Goal: Check status: Check status

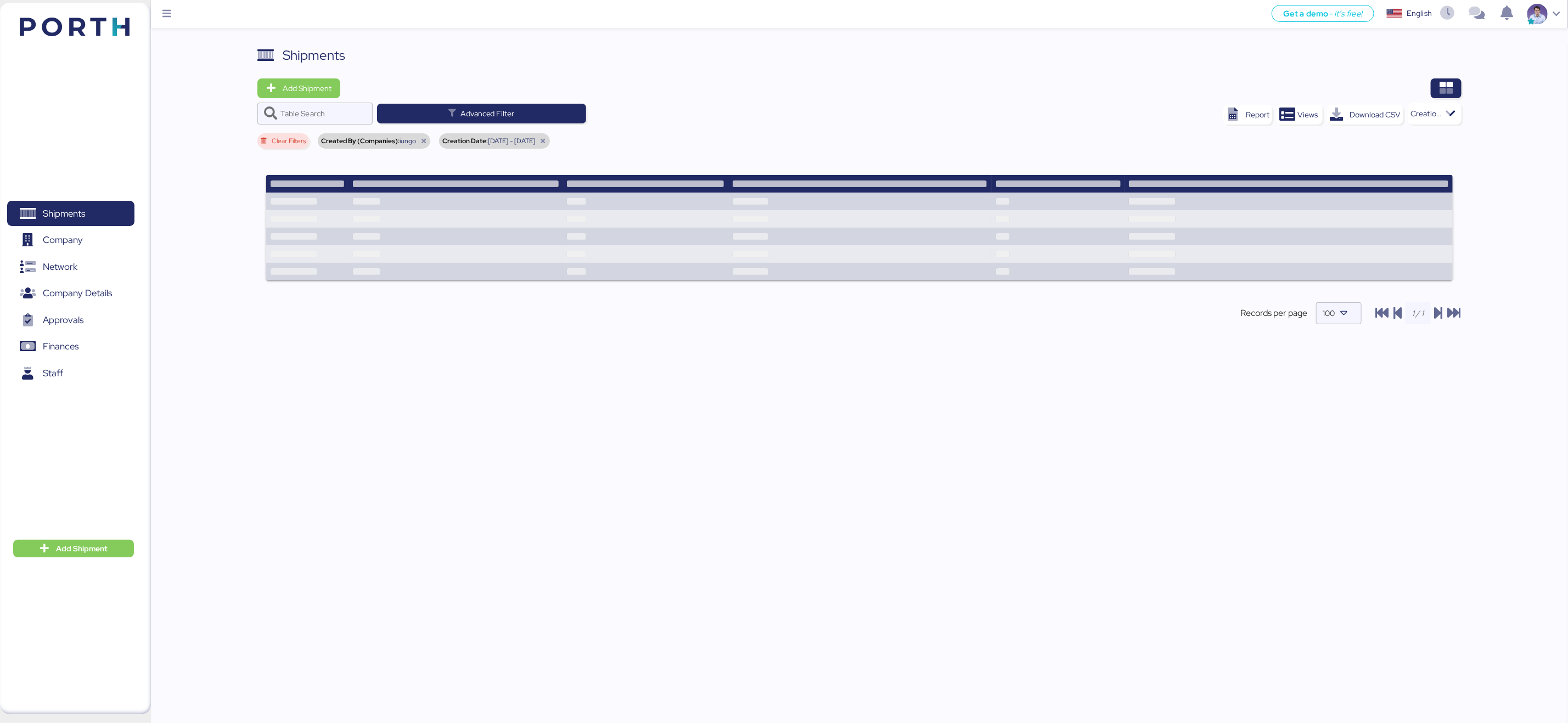
click at [287, 148] on div "Clear Filters" at bounding box center [283, 141] width 52 height 16
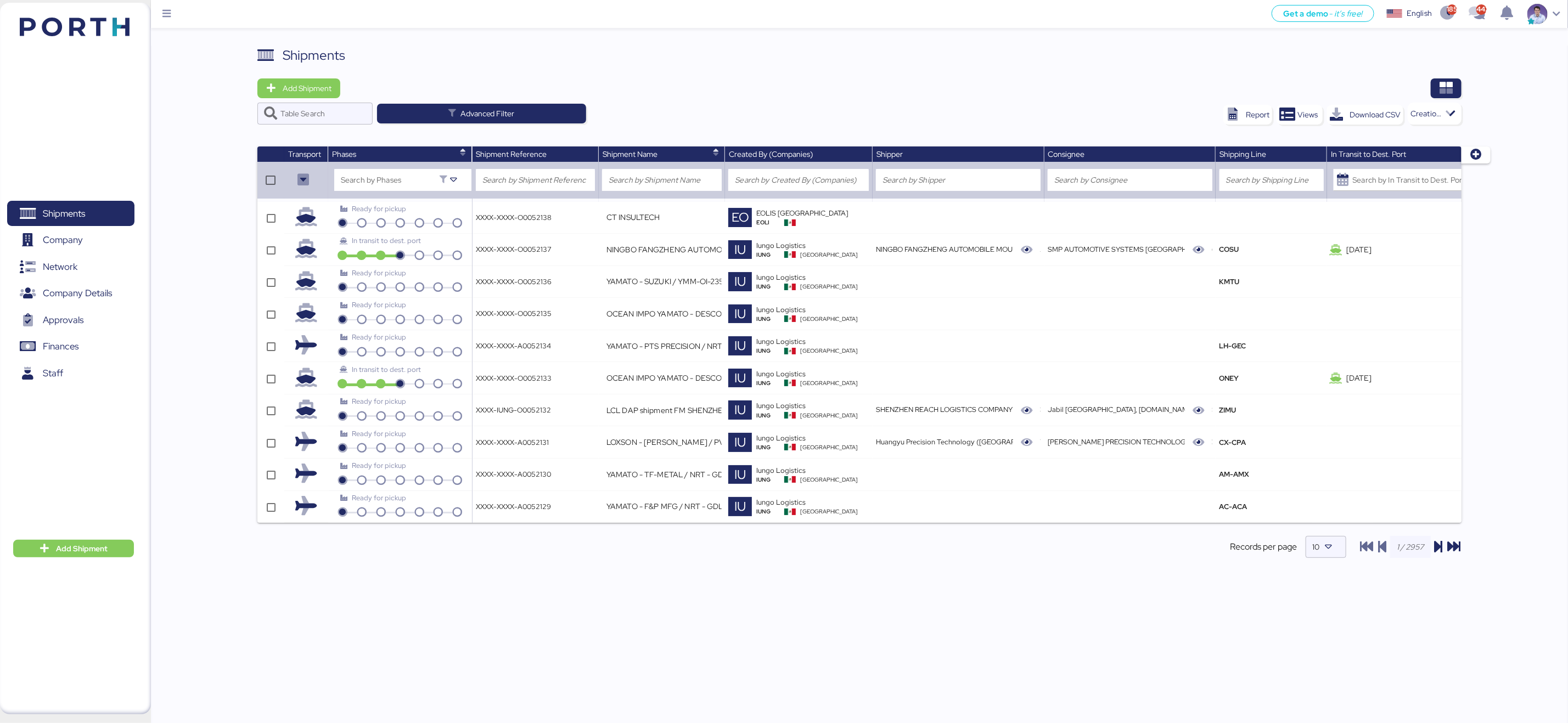
type input "YAMATO - NIDEG / NRT - GDL / YMM-AI-191"
type input "YAMATO - SUZUKI / YMM-OI-231 / MBL: KMTCJKT5246438 / HBL: YIFFW0169265 / FCL"
type input "[DATE]"
type input "[PERSON_NAME] - BMA // 1x40 HQ // [GEOGRAPHIC_DATA] - [GEOGRAPHIC_DATA] // MBL:…"
type input "JIANGSU XIN BURNASIA - ADUALINK VMI // 1x40HQ // SHANGHAI - MANZANILLO / HBL: B…"
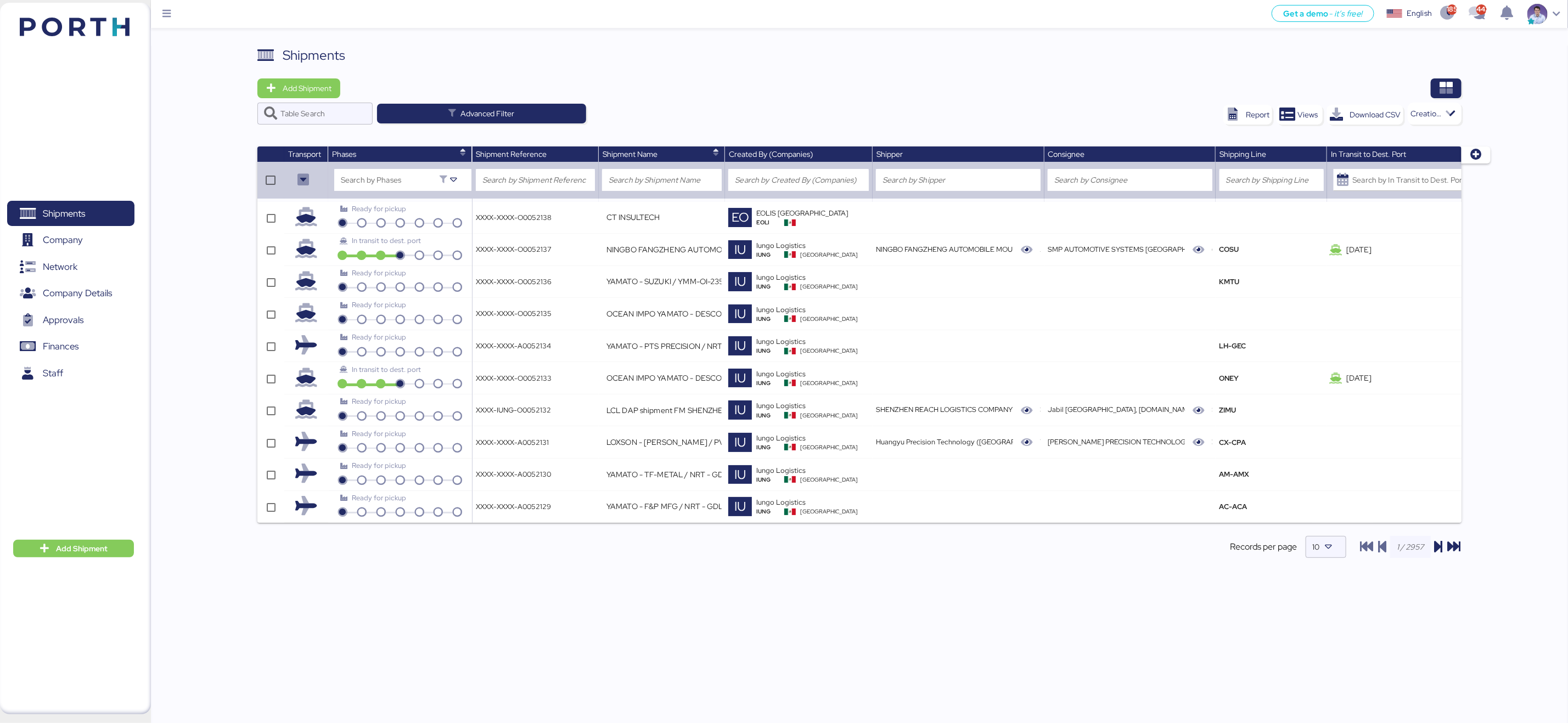
type input "JIANGSU XIN BURNASIA - ADUALINK VMI // 1x40HQ // SHANGHAI - MANZANILLO / HBL: B…"
type input "OCEAN EXPO ATM TO SALVADOR // LOGICAL - VITRO // 10X20DRY // MAERKS [DATE]"
type input "JIANGSU XIN BURNASIA - AUTOTEK // AIR // PVG - NLU // MAWB: 003-30556610 - HAWB…"
type input "FCL DAP shipment FM SHENZHEN TO [GEOGRAPHIC_DATA](MX) WQSE2508X08"
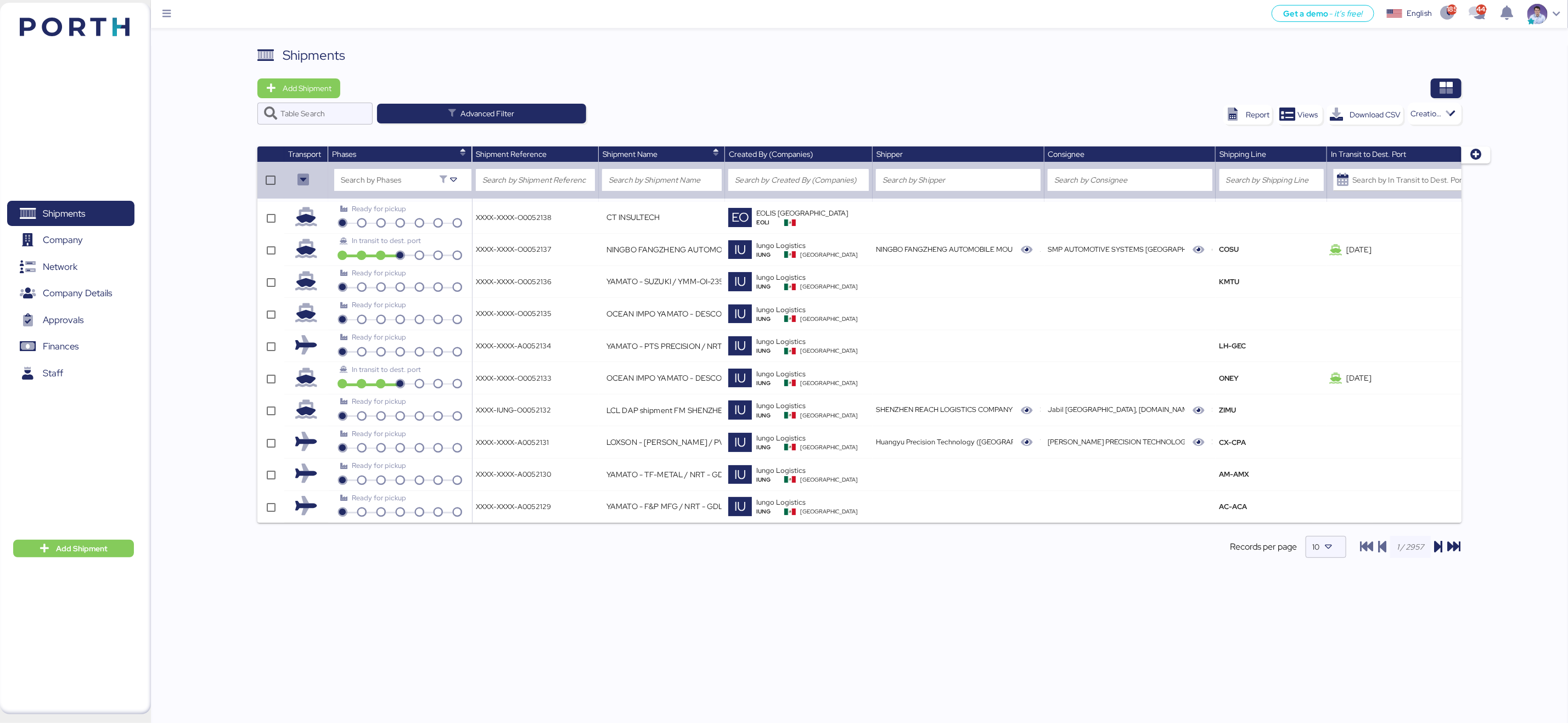
type input "MAQUINARIAS DE OCCIDENTE [PERSON_NAME] / EXW / MBL / HBL / LCL"
click at [1337, 558] on div at bounding box center [1330, 547] width 20 height 22
click at [1367, 595] on div "Shipments Add Shipment Table Search Advanced Filter Report Views Download CSV C…" at bounding box center [859, 387] width 1417 height 684
click at [1301, 107] on span "Views" at bounding box center [1308, 115] width 28 height 16
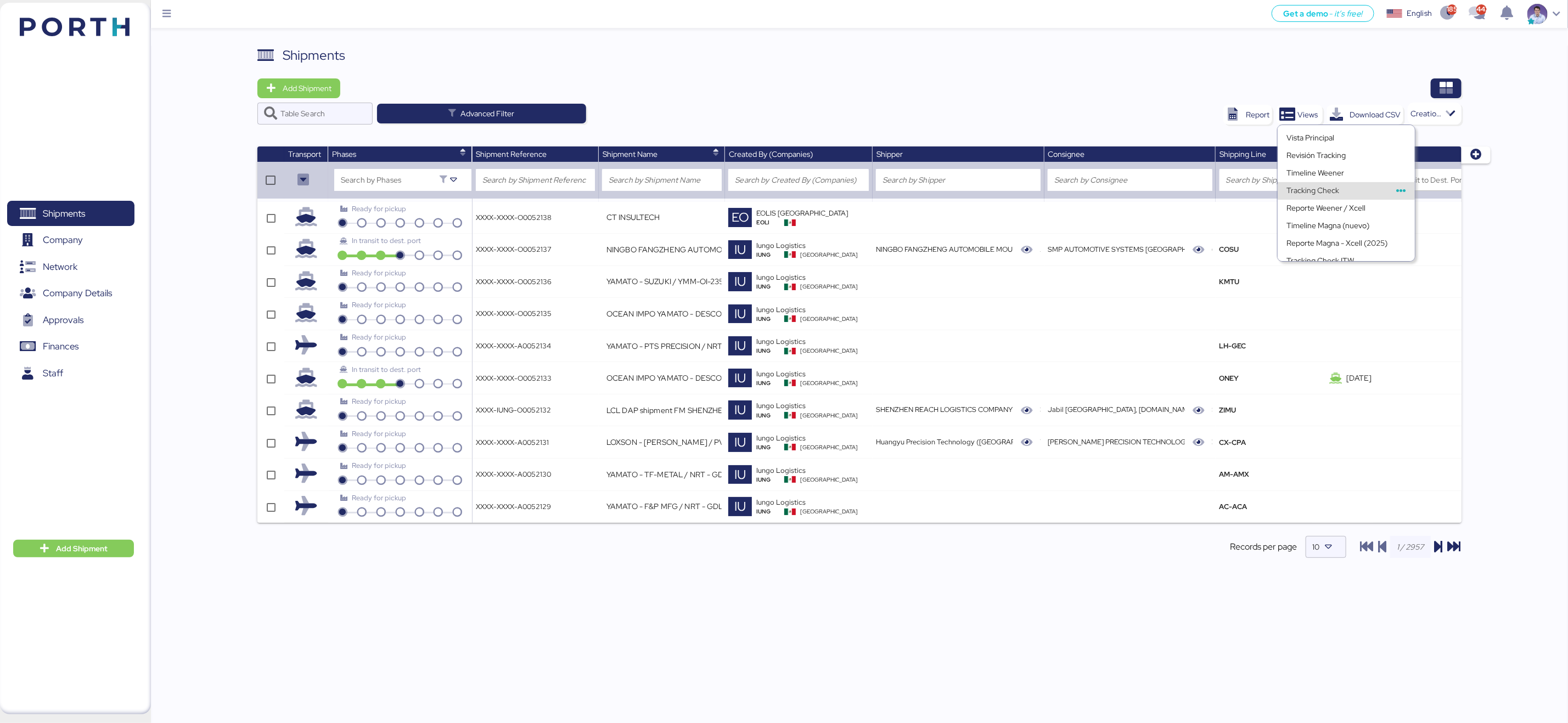
click at [1334, 191] on div "Tracking Check" at bounding box center [1337, 191] width 101 height 16
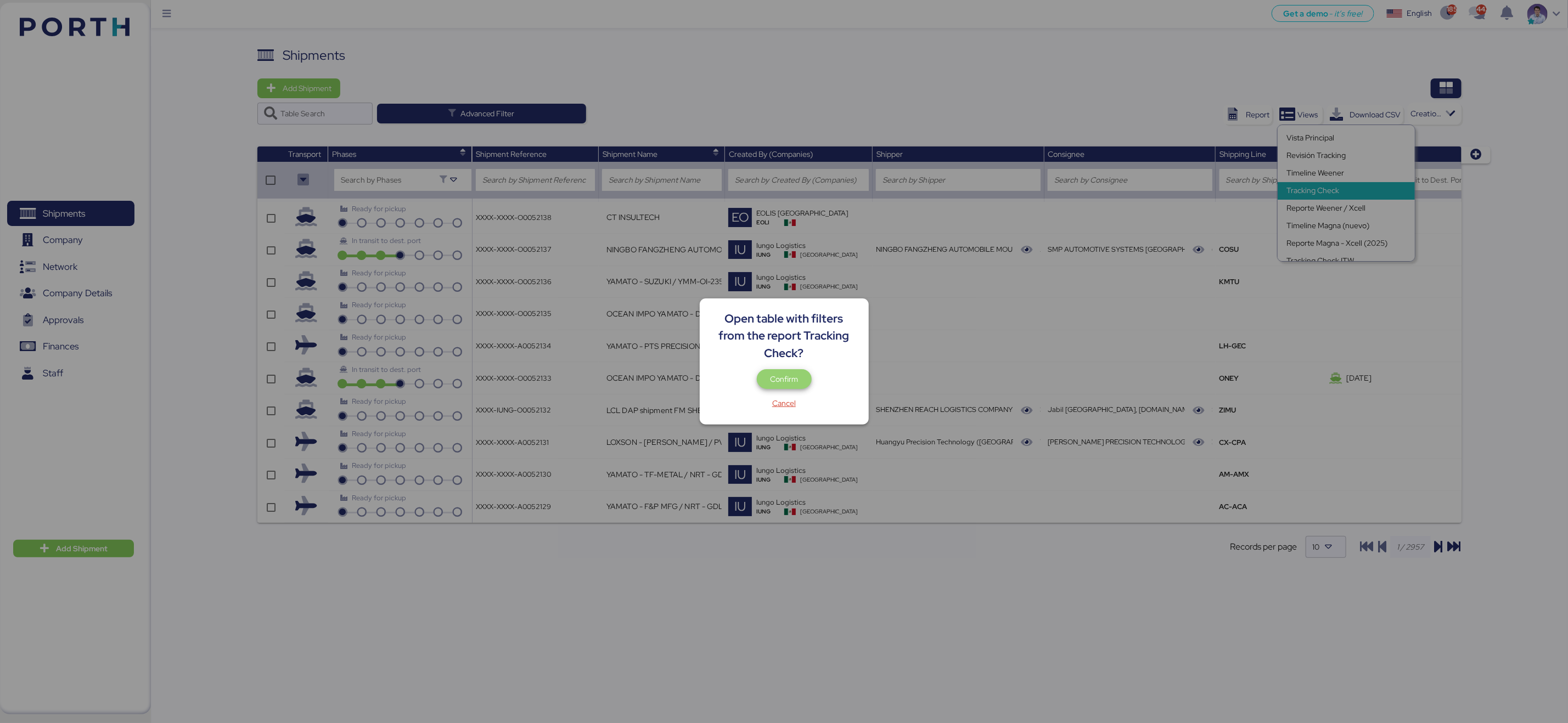
click at [802, 374] on span "Confirm" at bounding box center [784, 379] width 38 height 16
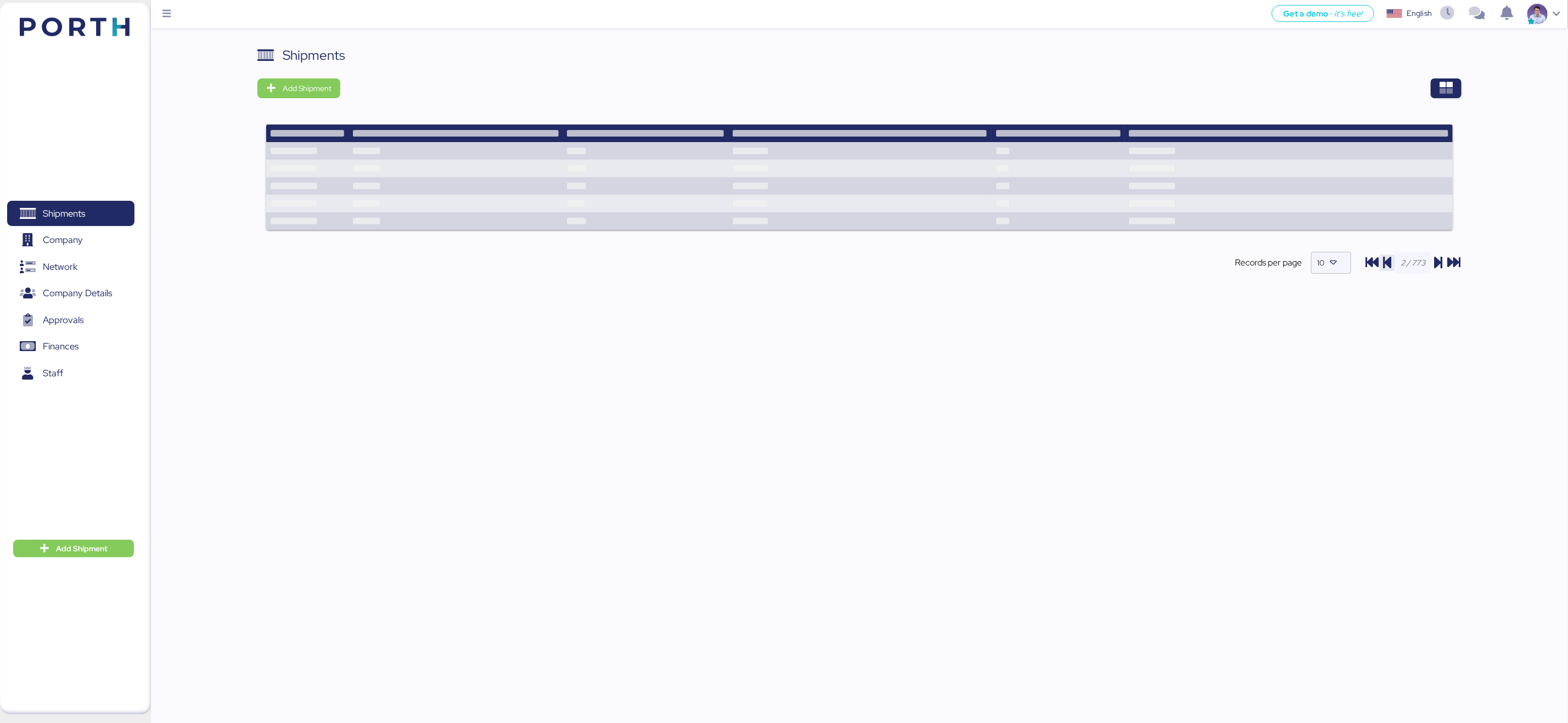
click at [1385, 260] on icon "button" at bounding box center [1387, 262] width 13 height 13
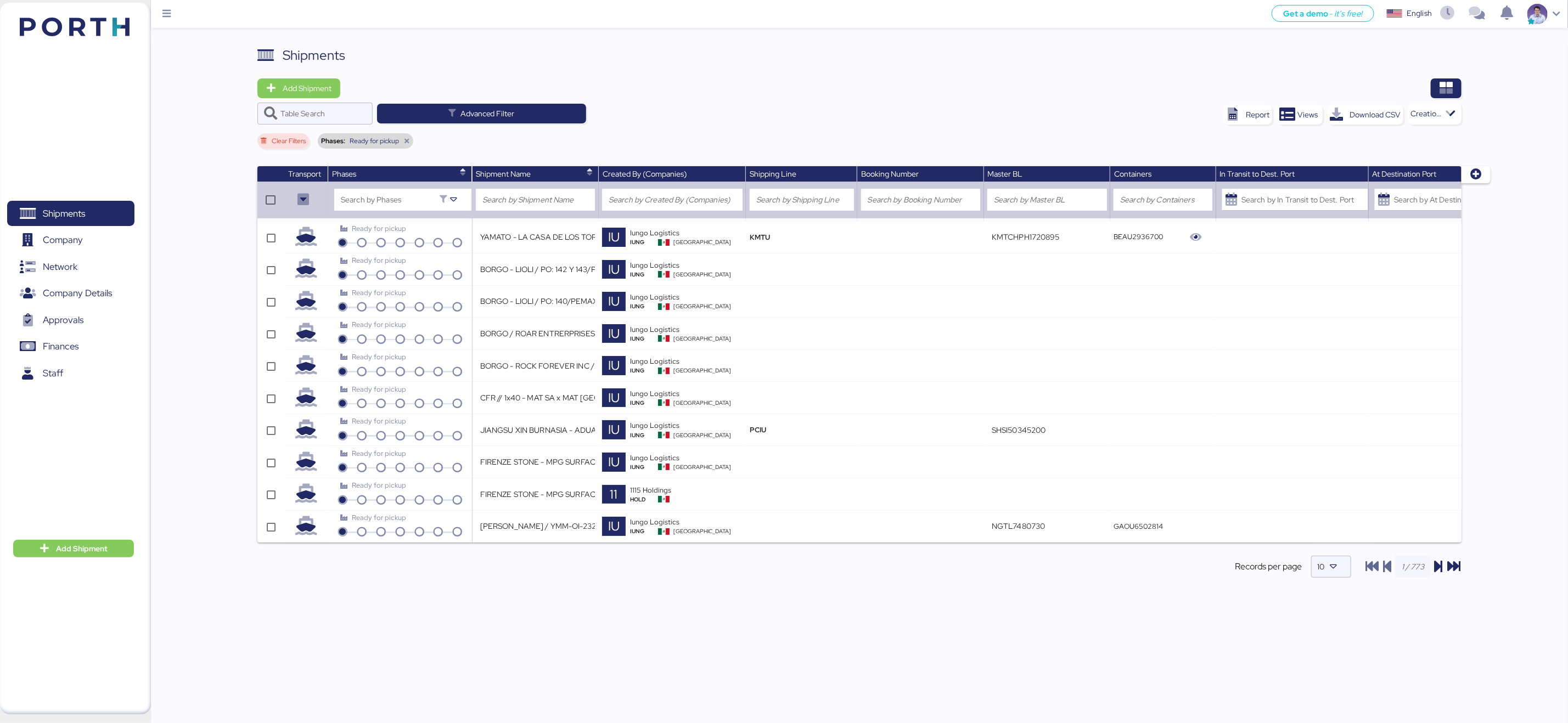
click at [407, 141] on icon at bounding box center [406, 141] width 6 height 6
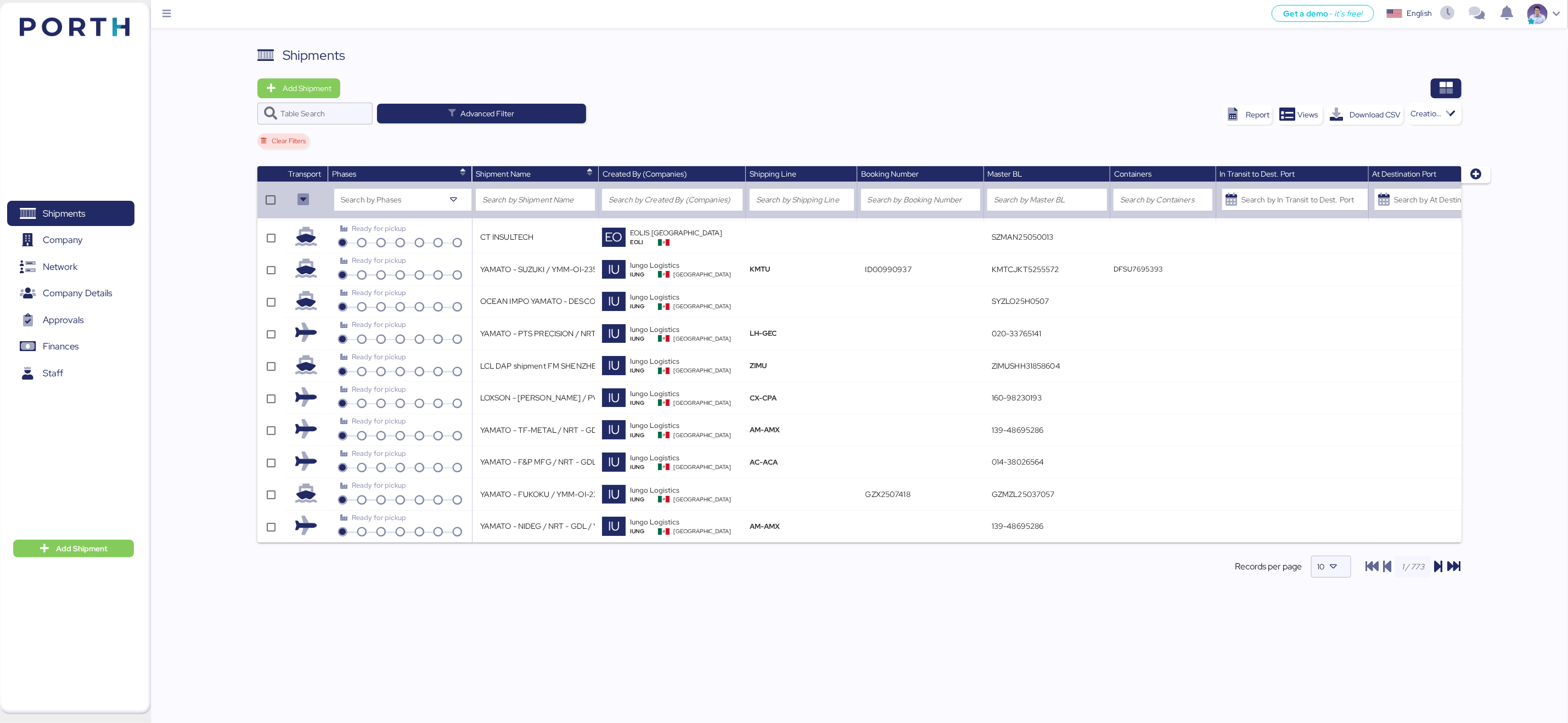
type input "NINGBO FANGZHENG AUTOMOBILE MOULD - SMP AUTOMOTIVE // 3x20OT // NINGBO - MANZAN…"
type input "6428307770"
type input "COSU6428307770"
type input "[DATE]"
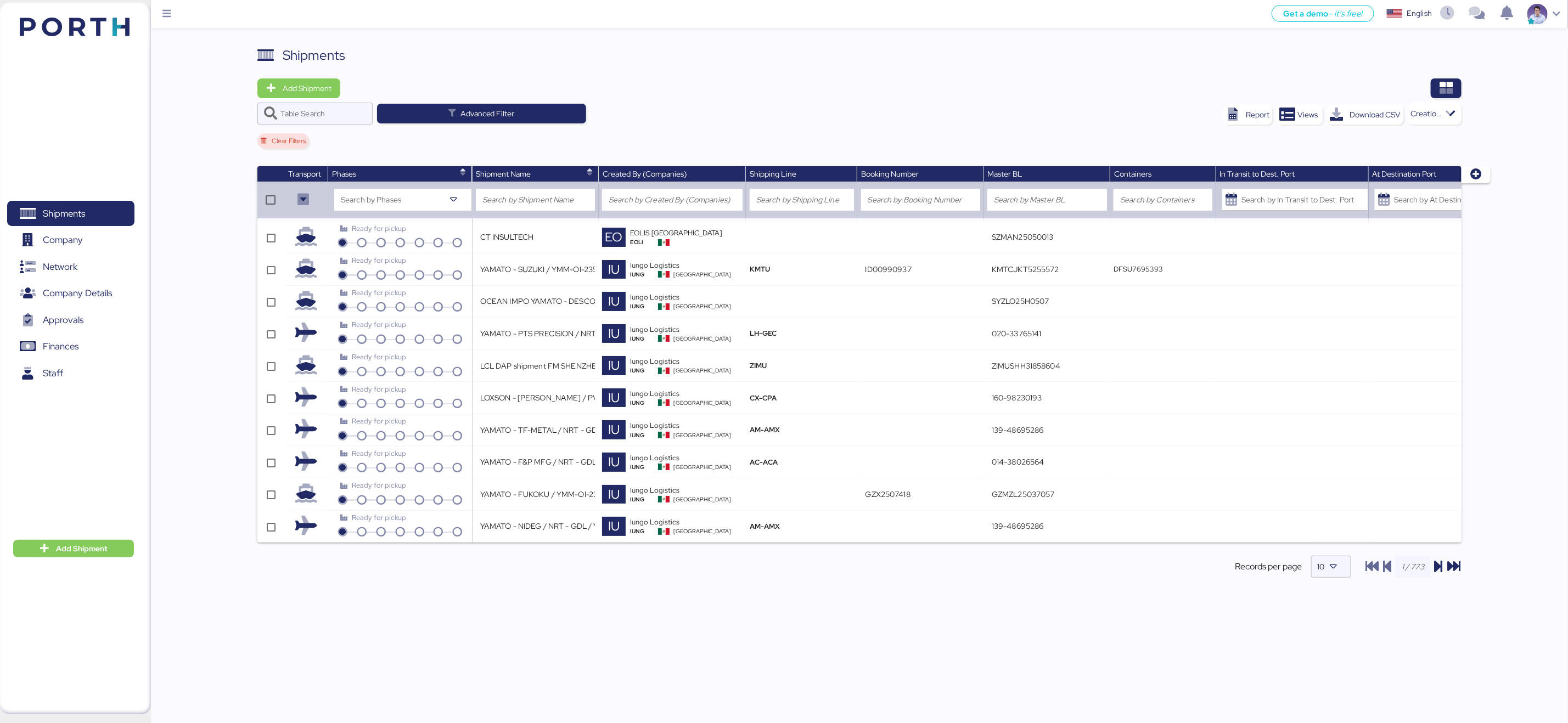
type input "YAMATO - SUZUKI / YMM-OI-235 / MBL: KMTCJKT5255572 / HBL: YIFFW0166695 / FCL"
type input "ID00990937"
type input "KMTCJKT5255572"
type input "OCEAN IMPO YAMATO - DESCON / MOI-2519 / MBL: SYZLO25H0507 - HBL: VARIOS / LCL"
type input "SYZLO25H0507"
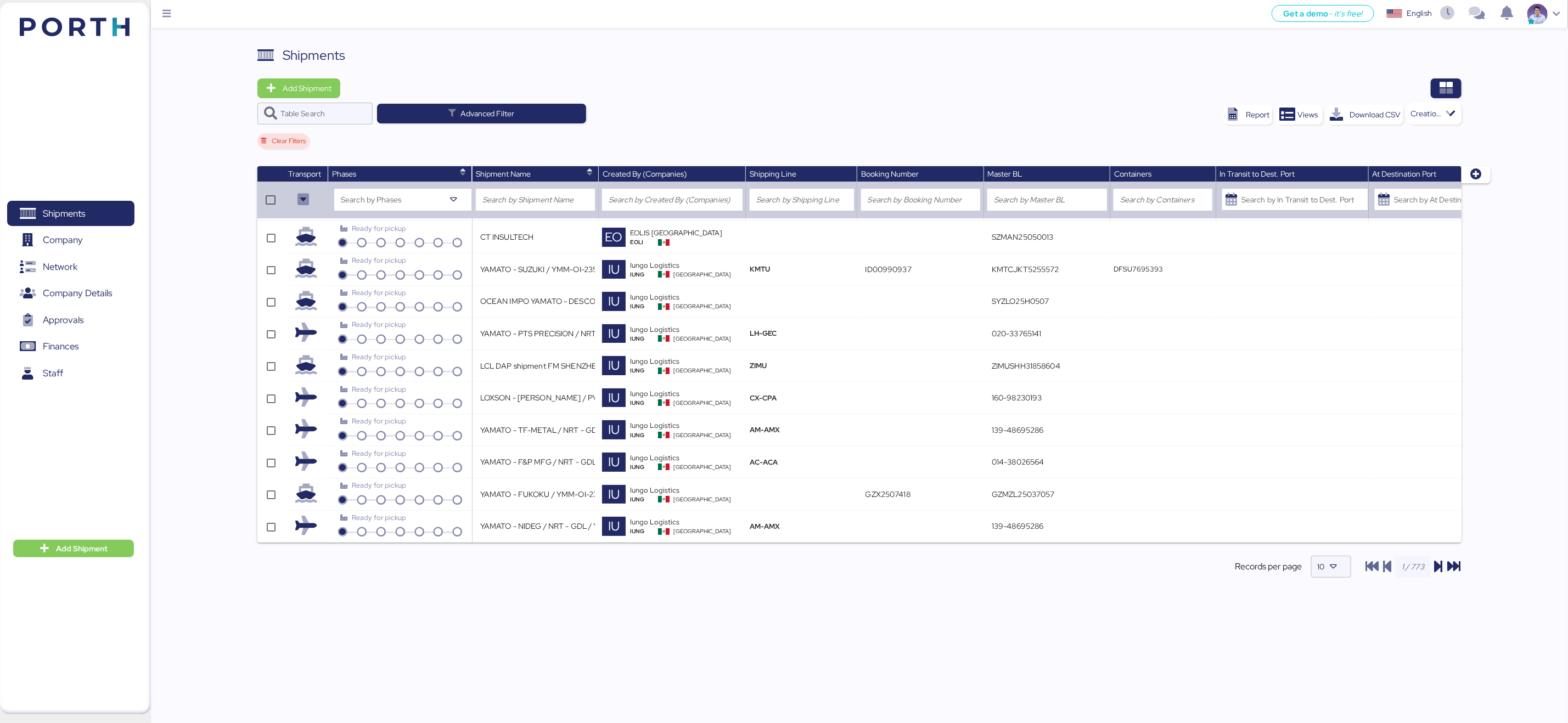
type input "YAMATO - PTS PRECISION / NRT - GDL / YMM-AI-195"
type input "020-33765141"
type input "OCEAN IMPO YAMATO - DESCON / MOI-2520 / MBL: ONEYTYOFD9230900 - HBL: VARIOS / F…"
type input "[DATE]"
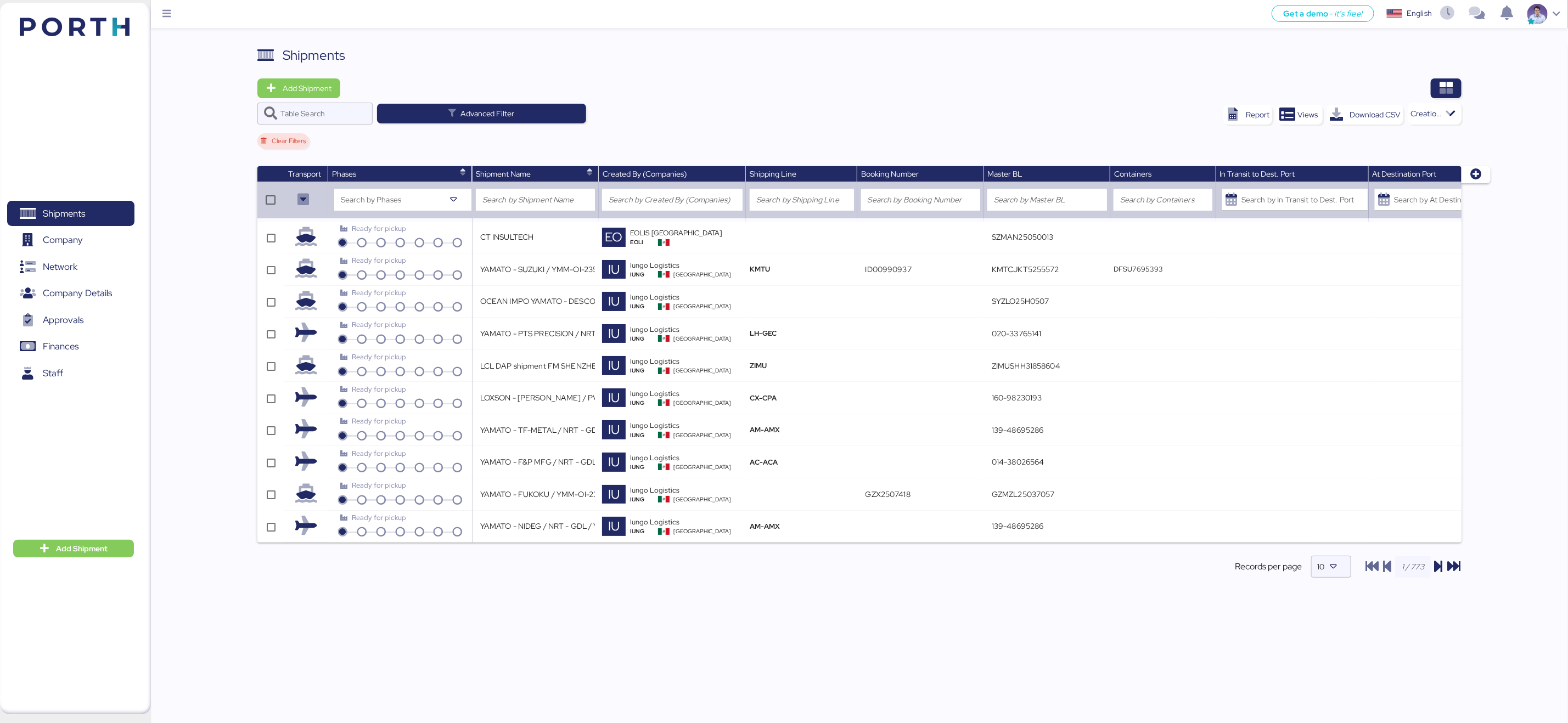
type input "LCL DAP shipment FM SHENZHEN TO MANZANILLO(MX) WQSE2508X50"
type input "ZIMUSHH31858604"
type input "LOXSON - [PERSON_NAME] / PVG - GDL / MAWB: [PHONE_NUMBER] - HAWB: LXN25090164"
type input "160-98230193"
type input "YAMATO - TF-METAL / NRT - GDL / YMM-AI-193"
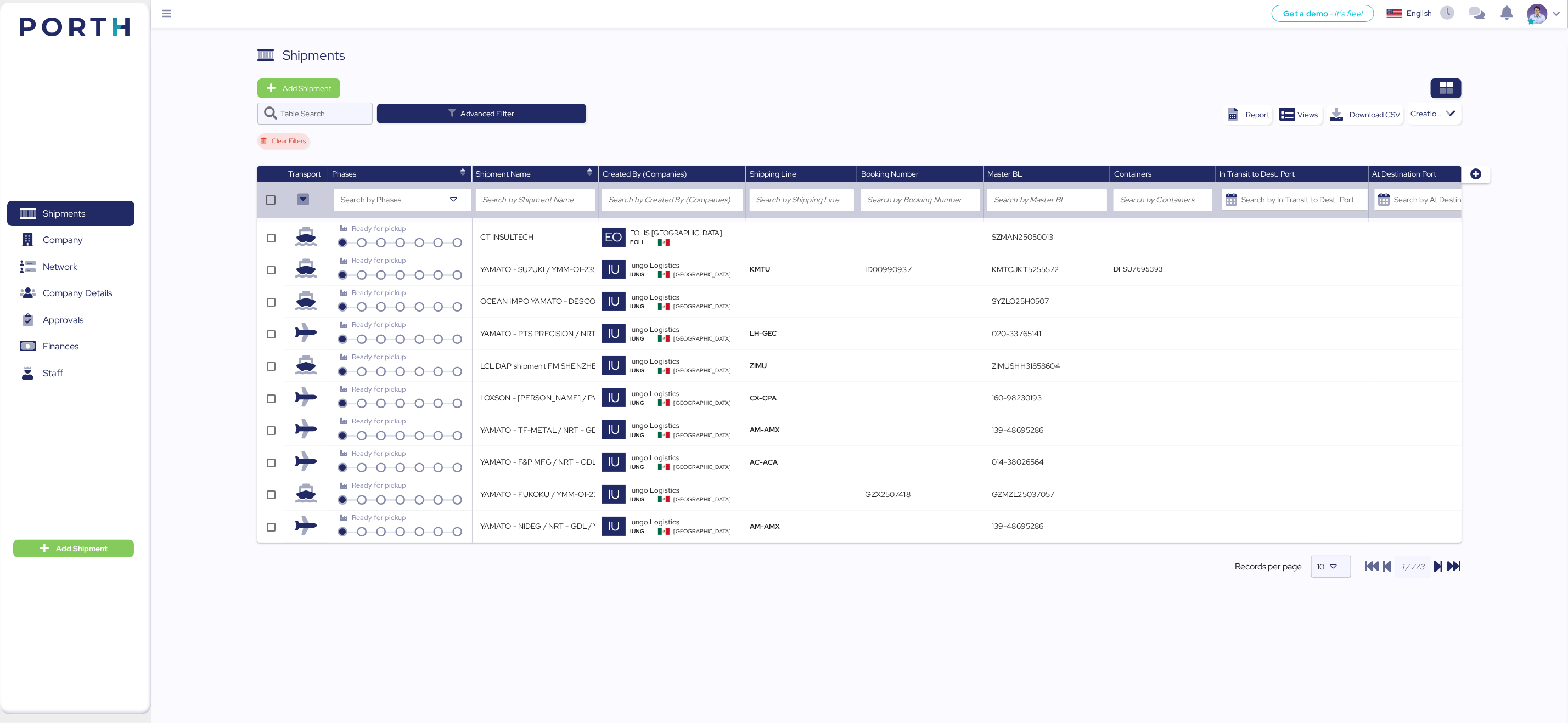
type input "139-48695286"
type input "YAMATO - F&P MFG / NRT - GDL / YMM-AI-194"
type input "014-38026564"
click at [1320, 578] on div at bounding box center [1330, 567] width 20 height 22
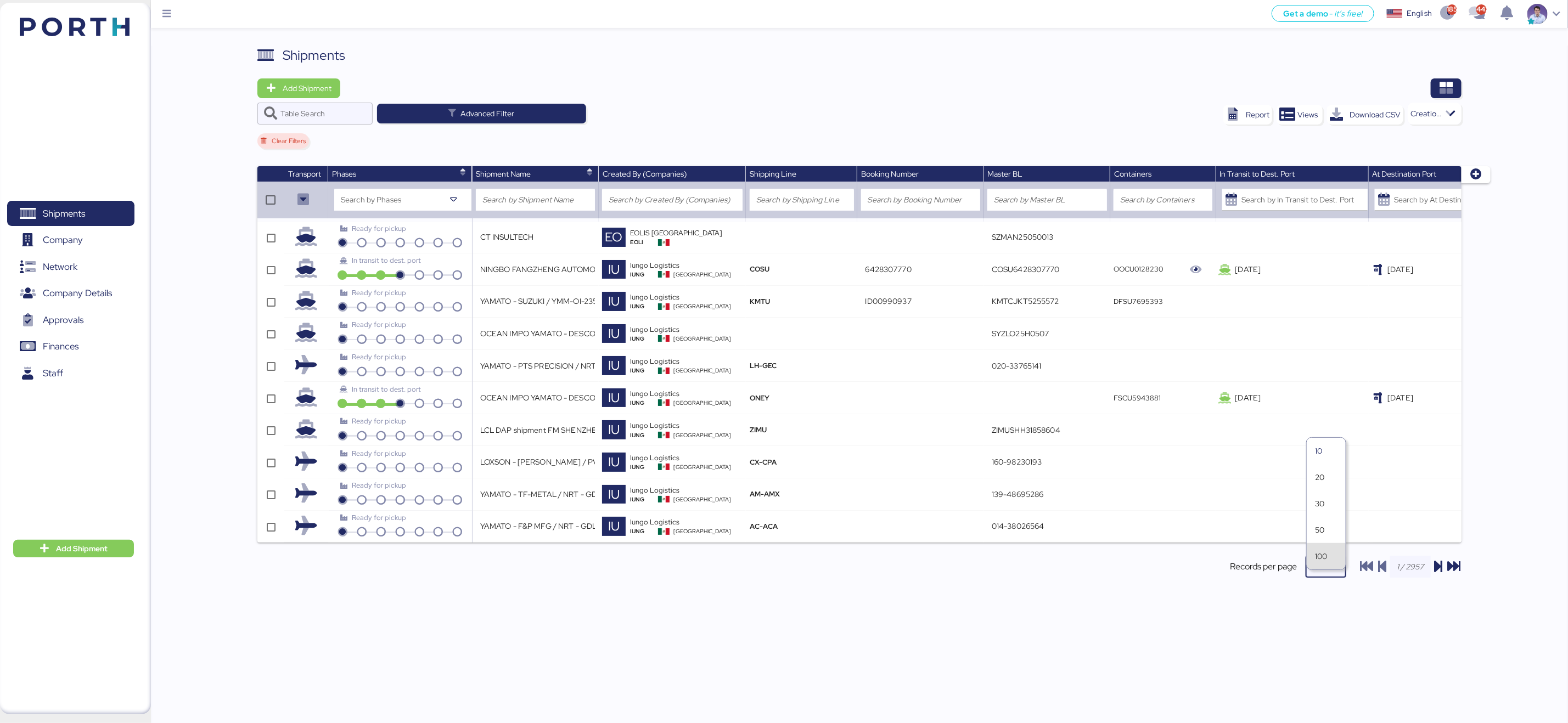
click at [1316, 560] on div "100" at bounding box center [1326, 556] width 22 height 9
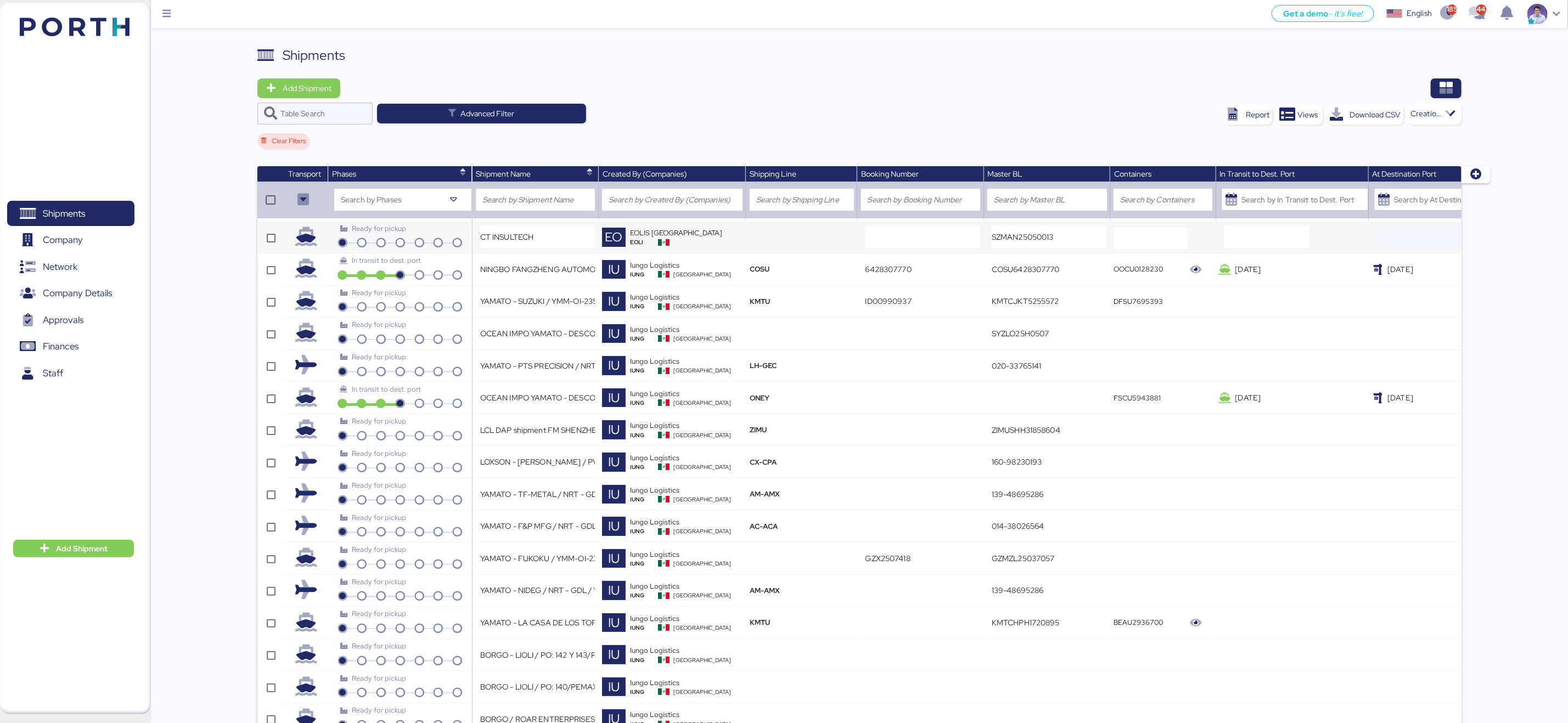
scroll to position [0, 403]
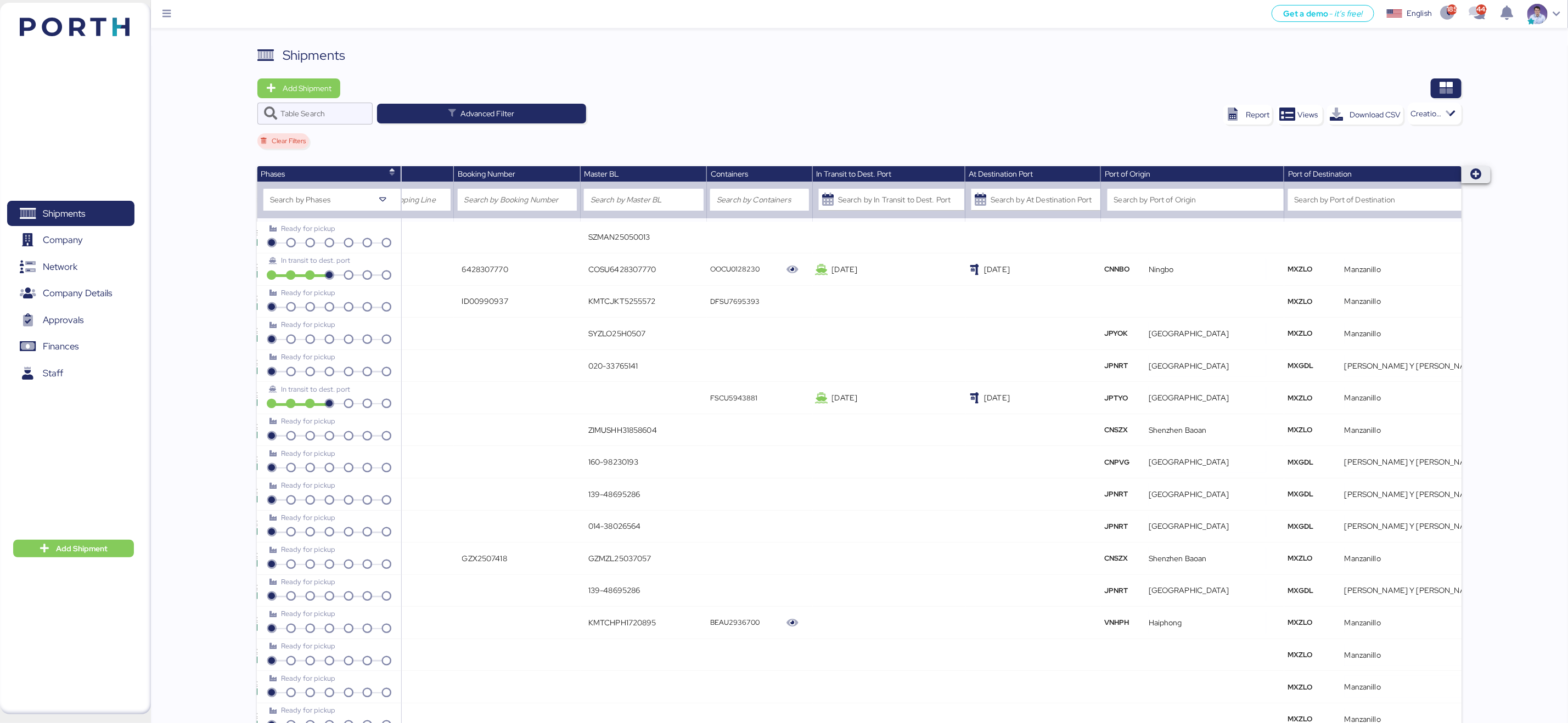
click at [1475, 175] on icon "button" at bounding box center [1476, 175] width 11 height 11
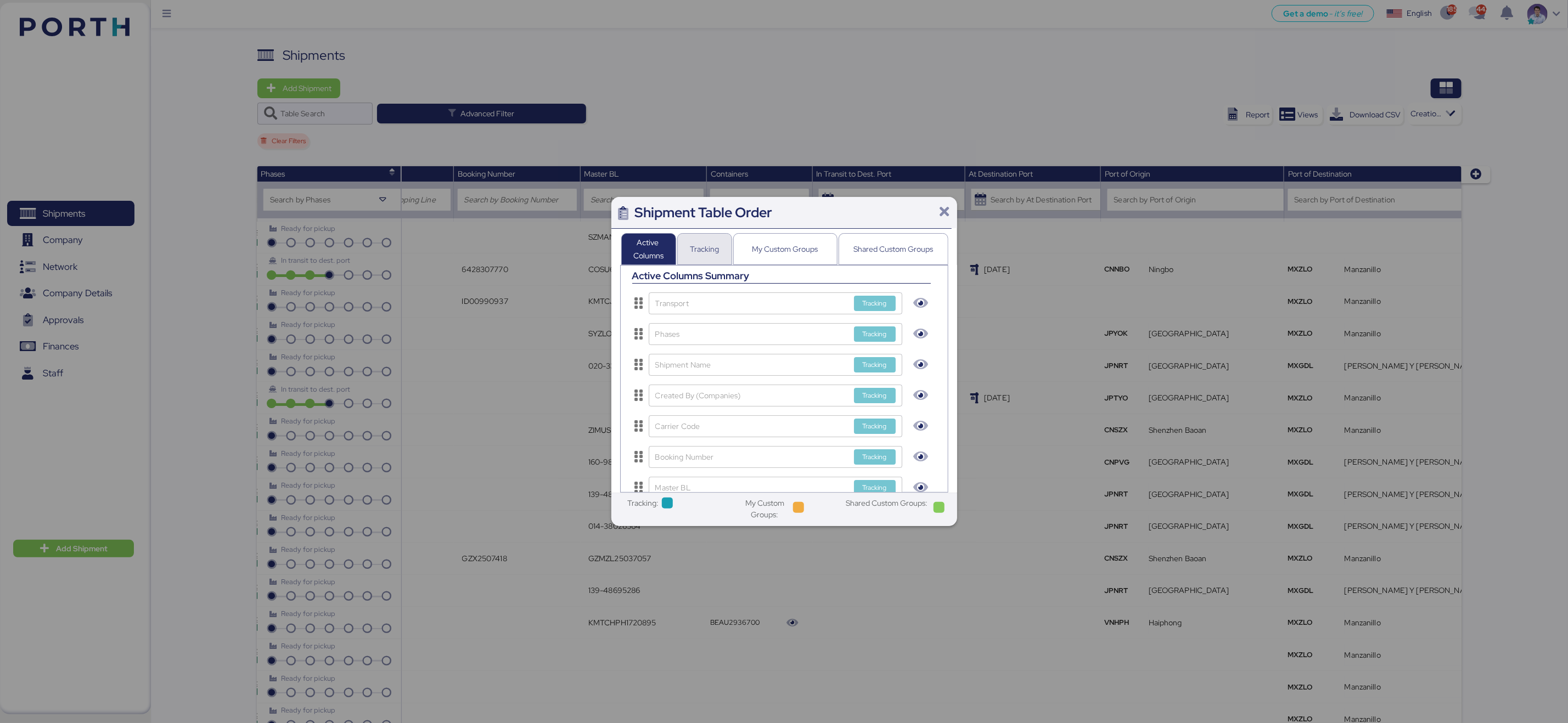
click at [708, 243] on div "Tracking" at bounding box center [704, 249] width 29 height 13
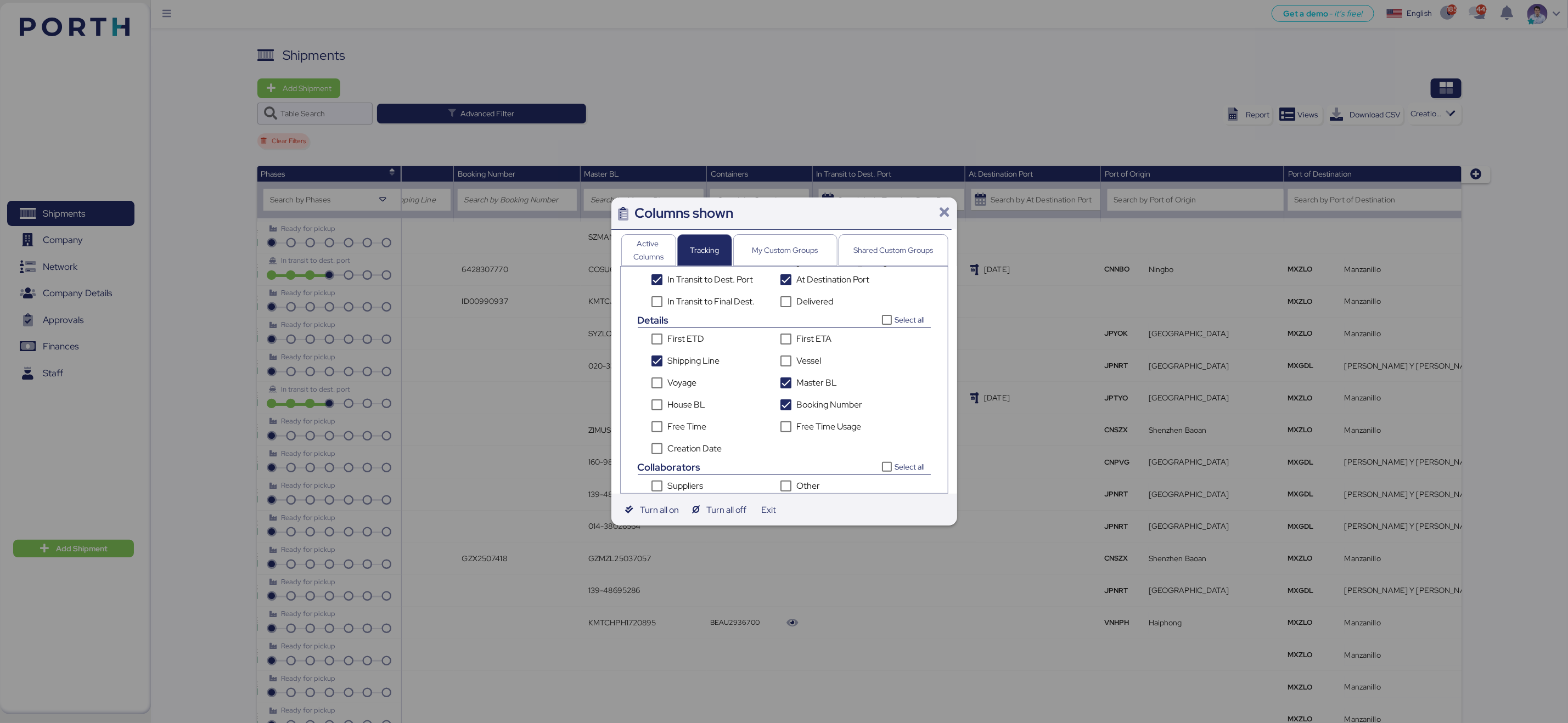
scroll to position [258, 0]
click at [688, 442] on div "Creation Date" at bounding box center [695, 448] width 54 height 13
click at [890, 483] on span "Save Changes" at bounding box center [896, 485] width 48 height 13
click at [636, 253] on div "Active Columns" at bounding box center [648, 250] width 36 height 26
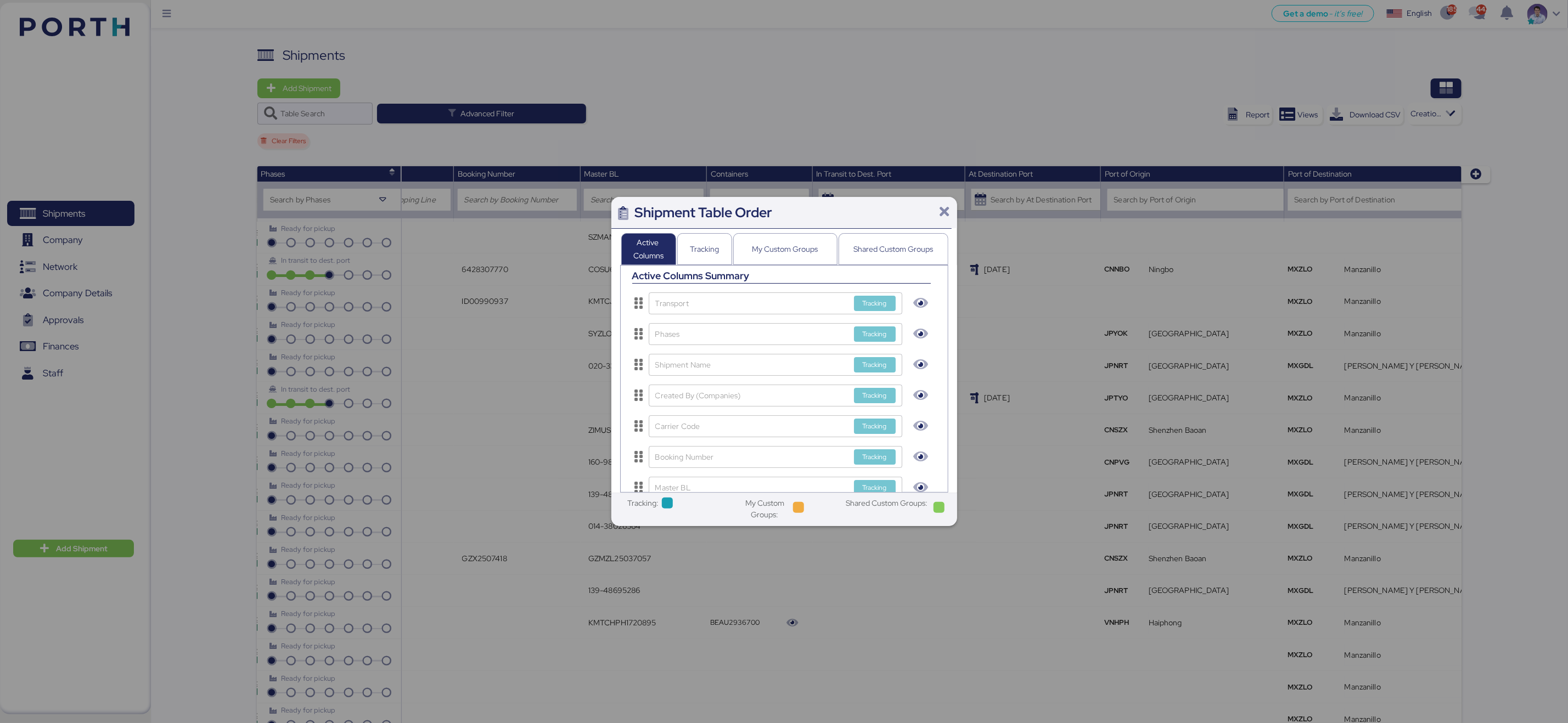
scroll to position [202, 0]
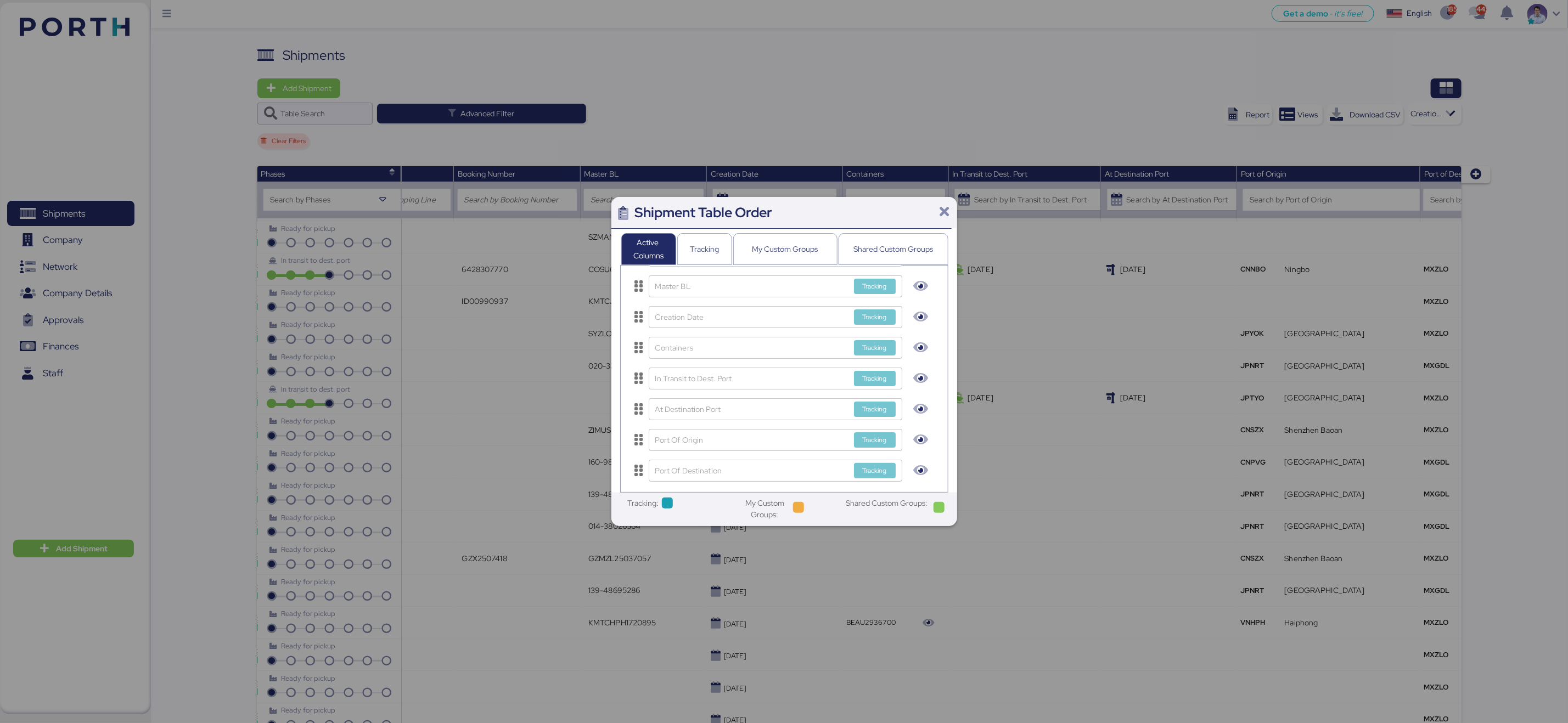
click at [949, 207] on icon at bounding box center [945, 212] width 13 height 13
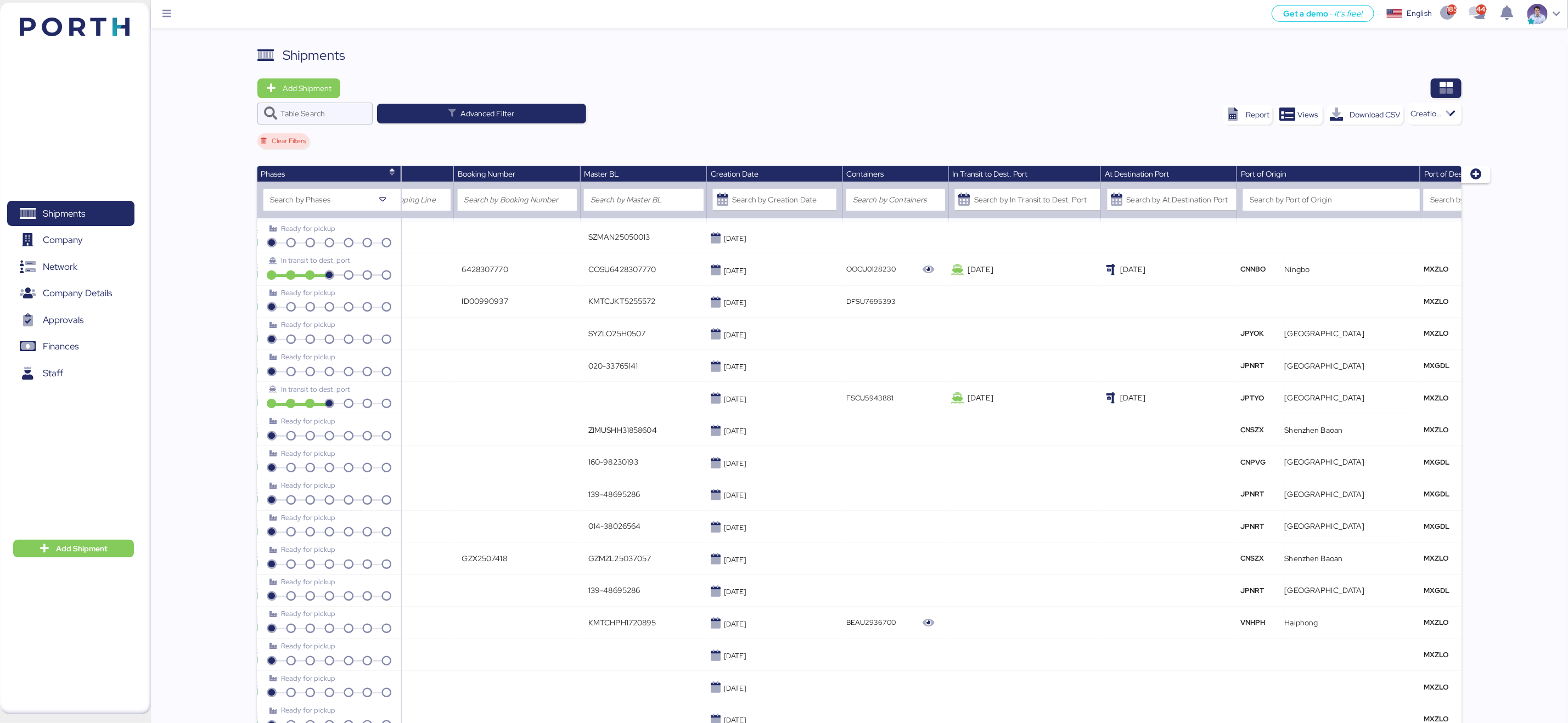
click at [1016, 146] on div "Clear Filters" at bounding box center [860, 143] width 1205 height 20
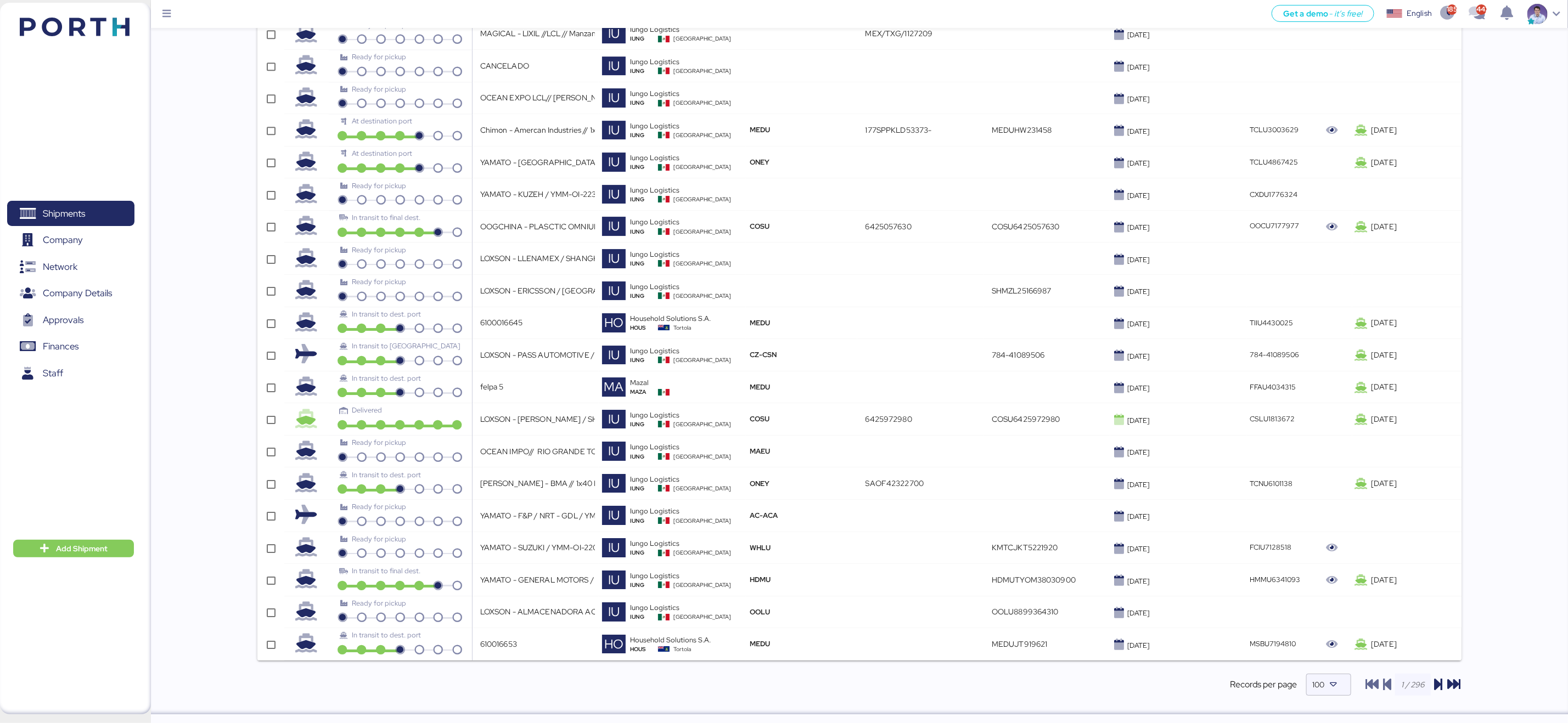
scroll to position [2812, 0]
drag, startPoint x: 712, startPoint y: 625, endPoint x: 634, endPoint y: 671, distance: 90.6
click at [635, 687] on div at bounding box center [686, 691] width 102 height 22
click at [591, 678] on div "Records per page" at bounding box center [782, 684] width 1049 height 22
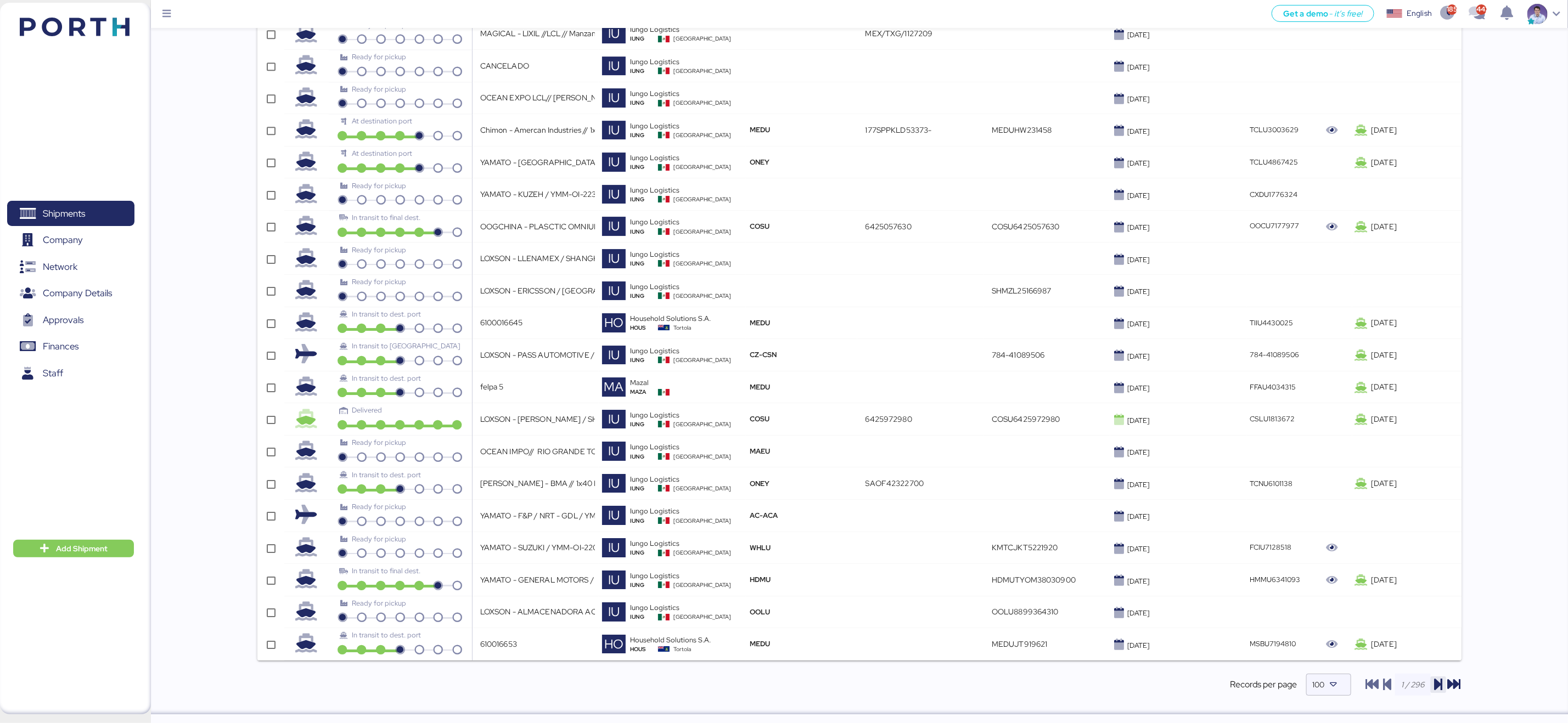
click at [1435, 690] on icon "button" at bounding box center [1439, 685] width 13 height 13
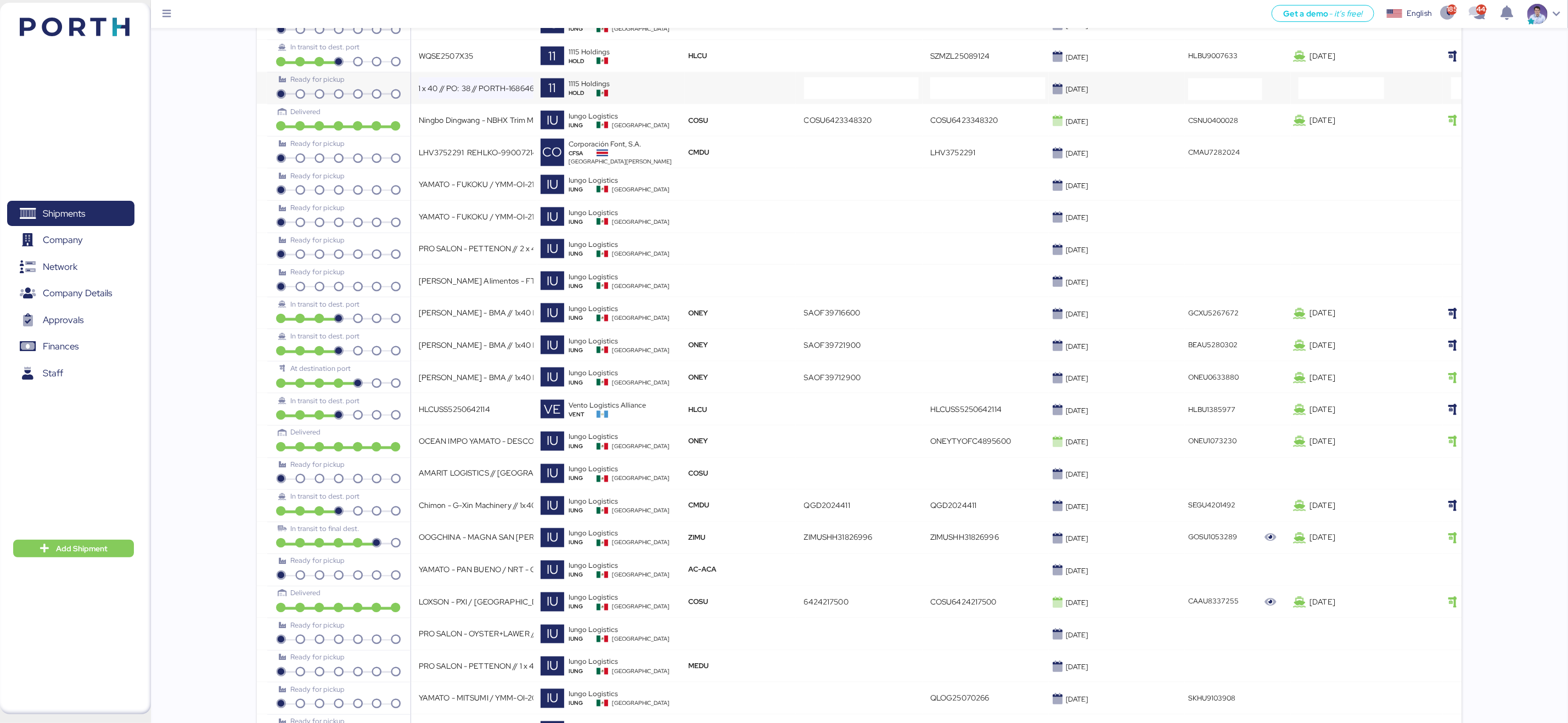
scroll to position [0, 0]
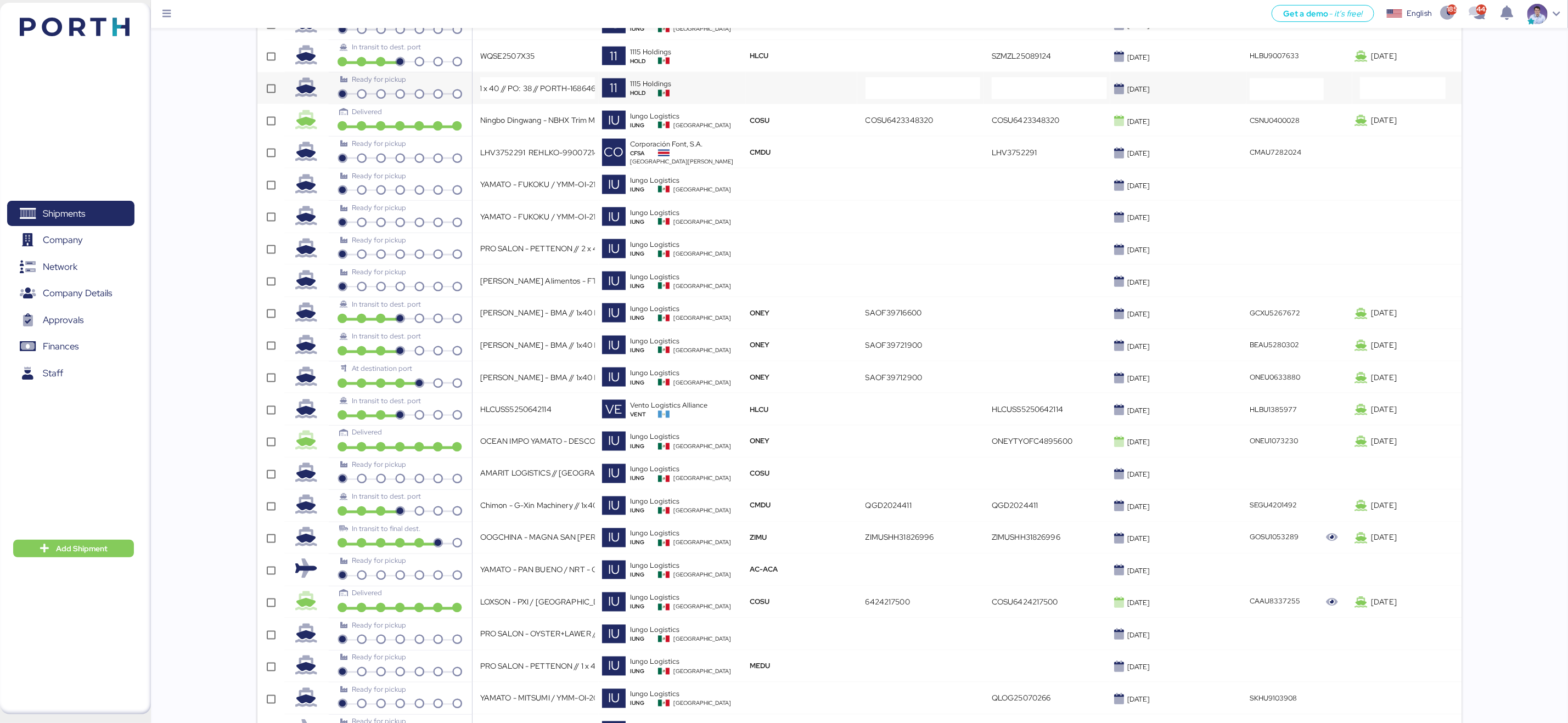
click at [623, 98] on div "11" at bounding box center [613, 88] width 23 height 19
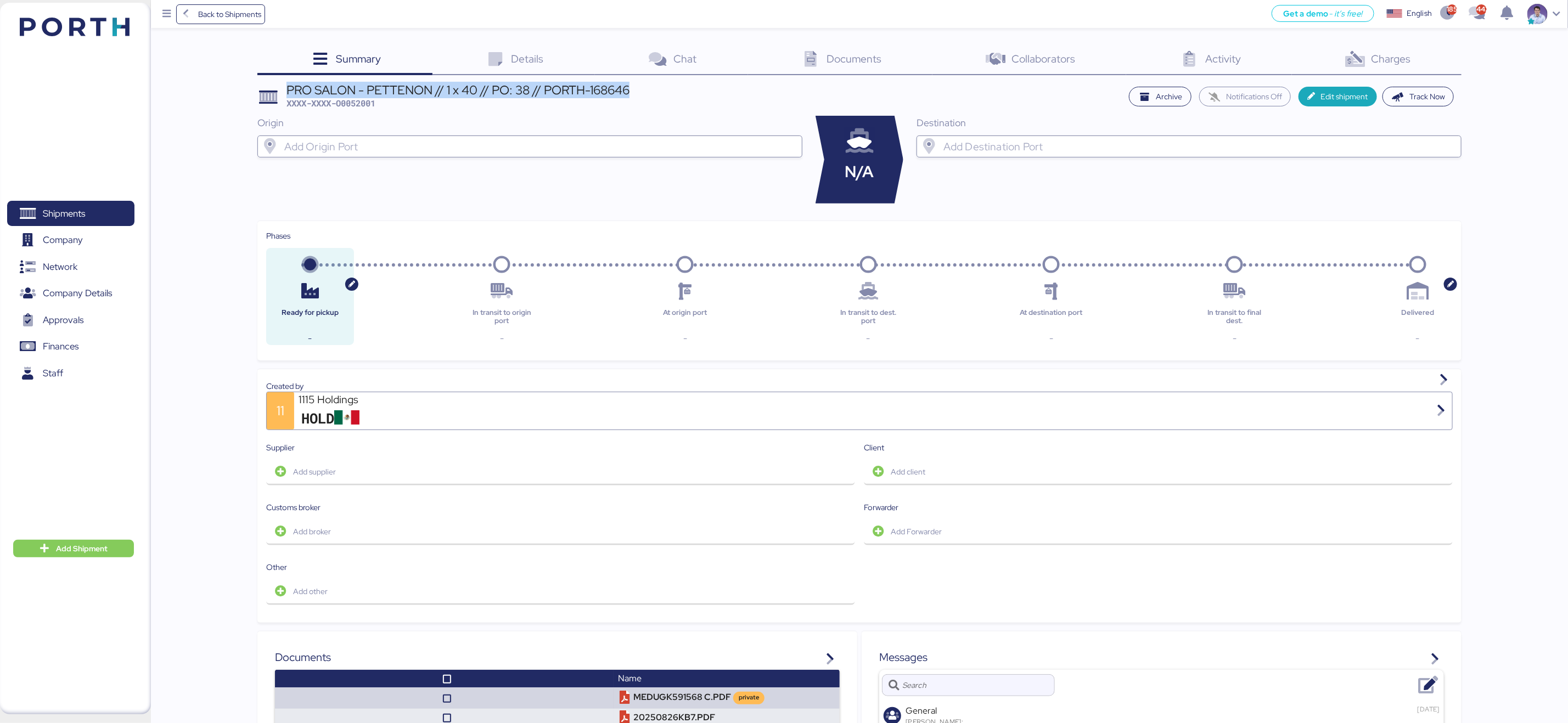
drag, startPoint x: 631, startPoint y: 89, endPoint x: 287, endPoint y: 87, distance: 344.0
click at [287, 87] on div "PRO SALON - PETTENON // 1 x 40 // PO: 38 // PORTH-168646" at bounding box center [458, 90] width 343 height 12
copy div "PRO SALON - PETTENON // 1 x 40 // PO: 38 // PORTH-168646"
drag, startPoint x: 1507, startPoint y: 77, endPoint x: 1414, endPoint y: 57, distance: 95.1
click at [1507, 77] on div "Summary 0 Details 0 Chat 0 Documents 0 Collaborators 0 Activity 0 Charges 0 PRO…" at bounding box center [784, 560] width 1568 height 1121
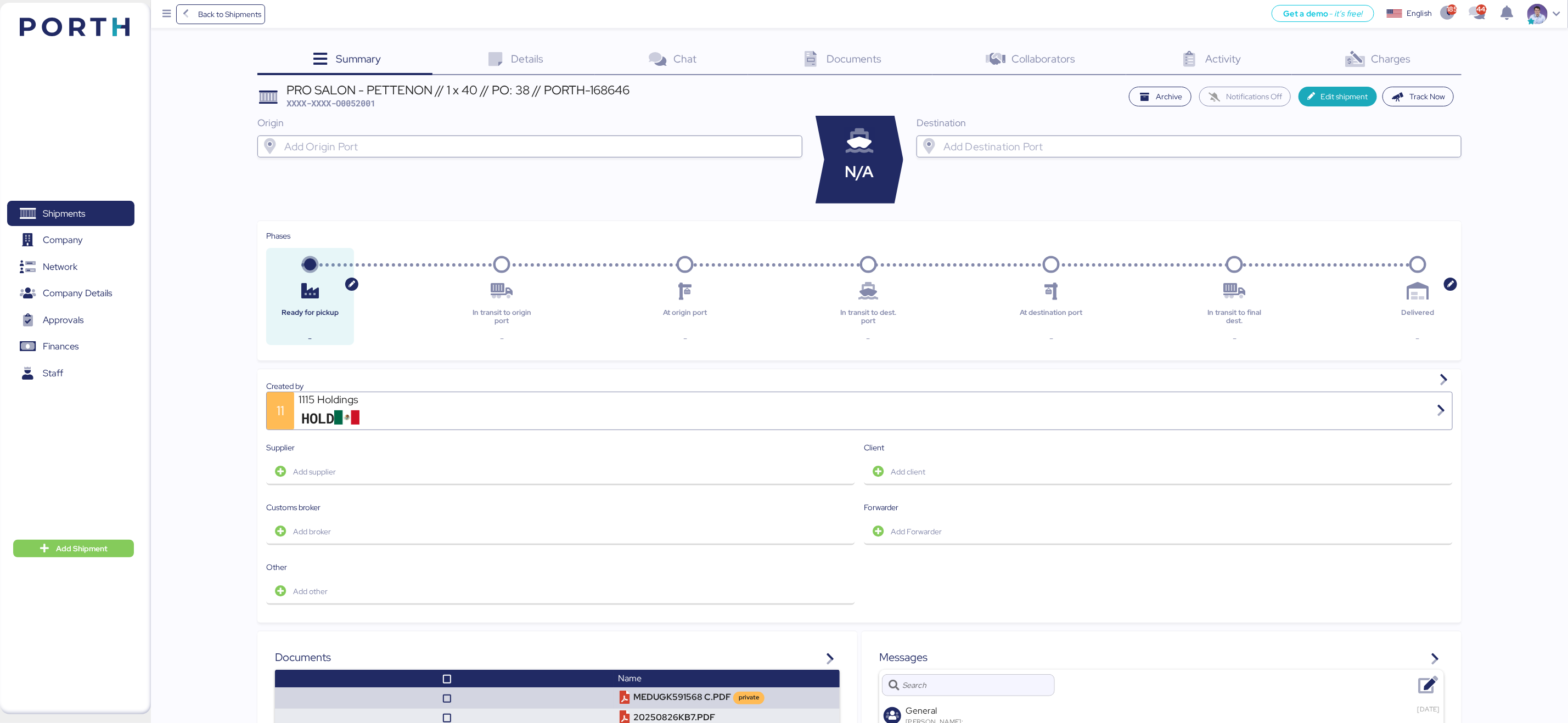
click at [1385, 57] on span "Charges" at bounding box center [1391, 59] width 40 height 14
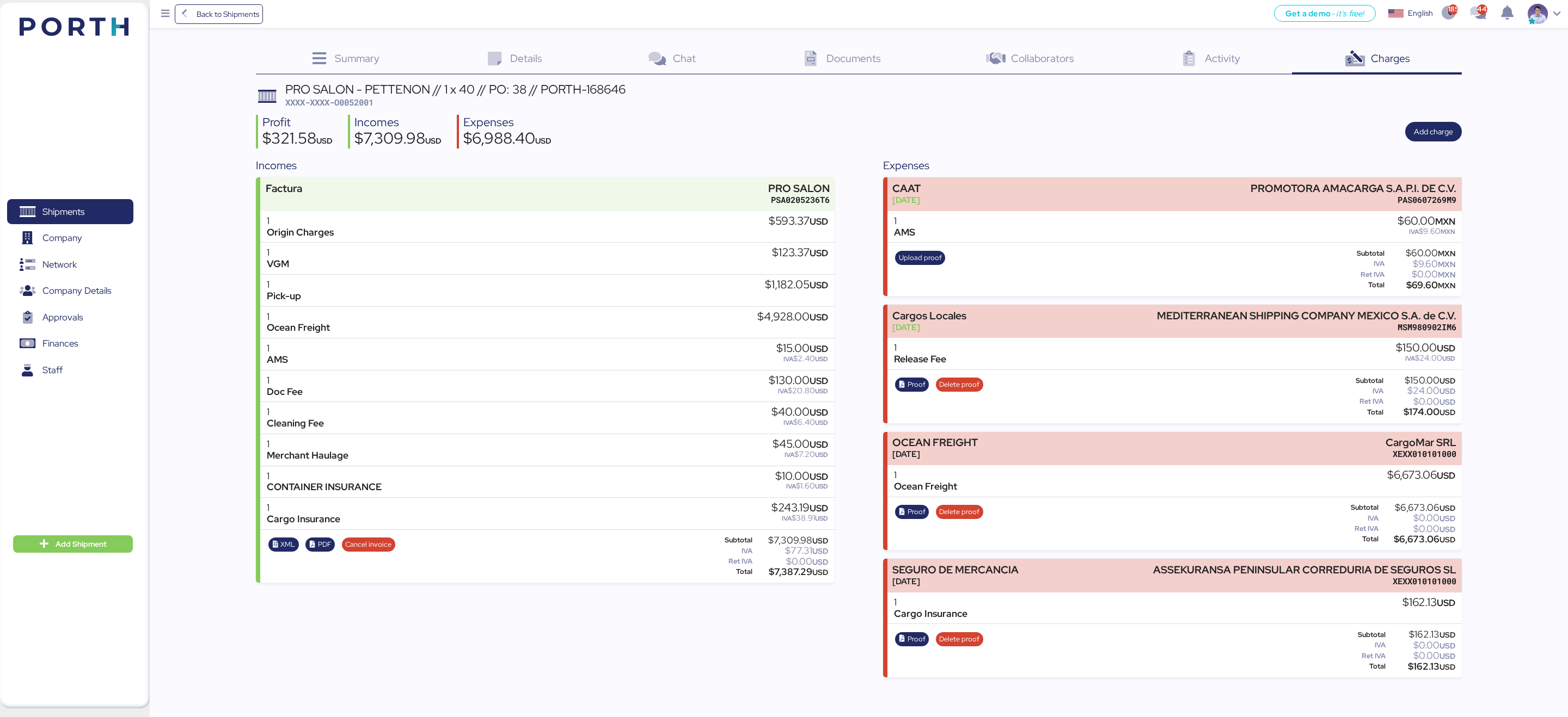
click at [945, 99] on header "PRO SALON - PETTENON // 1 x 40 // PO: 38 // PORTH-168646 XXXX-XXXX-O0052001" at bounding box center [858, 96] width 1205 height 25
click at [197, 172] on div "Summary 0 Details 0 Chat 0 Documents 0 Collaborators 0 Activity 0 Charges 0 PRO…" at bounding box center [784, 339] width 1568 height 678
click at [117, 207] on span "Shipments" at bounding box center [69, 212] width 117 height 15
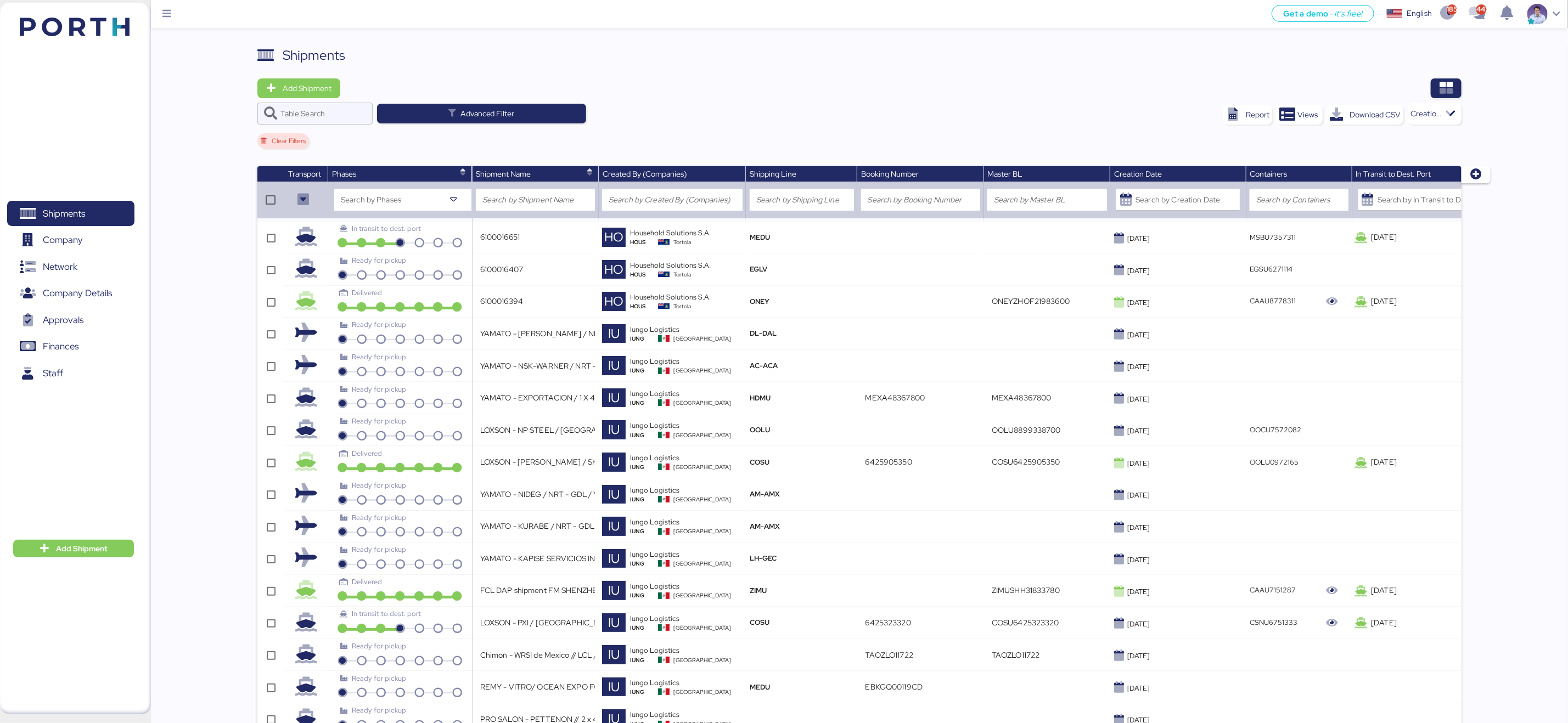
scroll to position [4, 0]
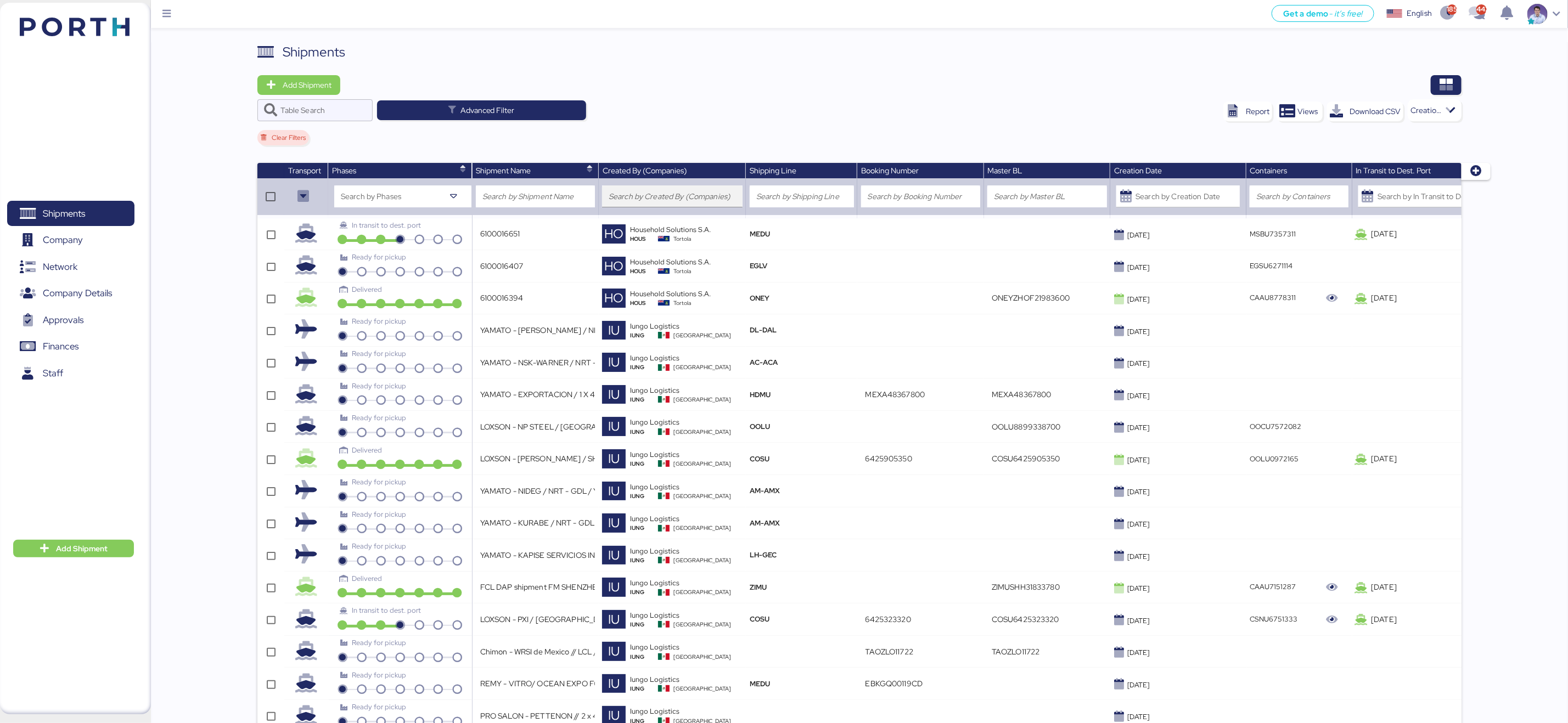
click at [688, 193] on input "search" at bounding box center [672, 196] width 127 height 13
paste input "PRO SALON - PETTENON // 1 x 40 // PO: 38 // PORTH-168646"
type input "PRO SALON - PETTENON // 1 x 40 // PO: 38 // PORTH-168646"
click at [691, 117] on div "Table Search Advanced Filter" at bounding box center [508, 110] width 502 height 22
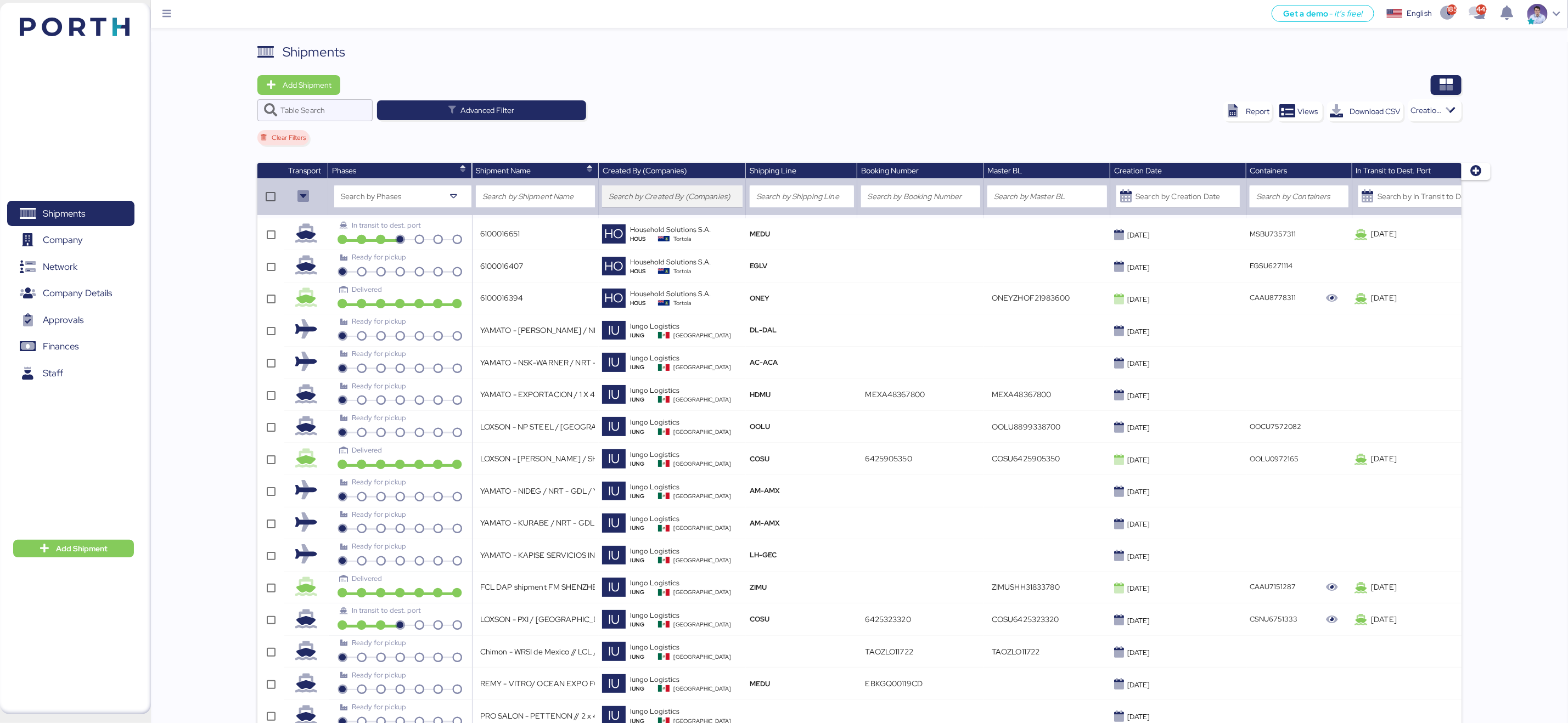
click at [700, 189] on div at bounding box center [672, 196] width 127 height 22
type input "househo"
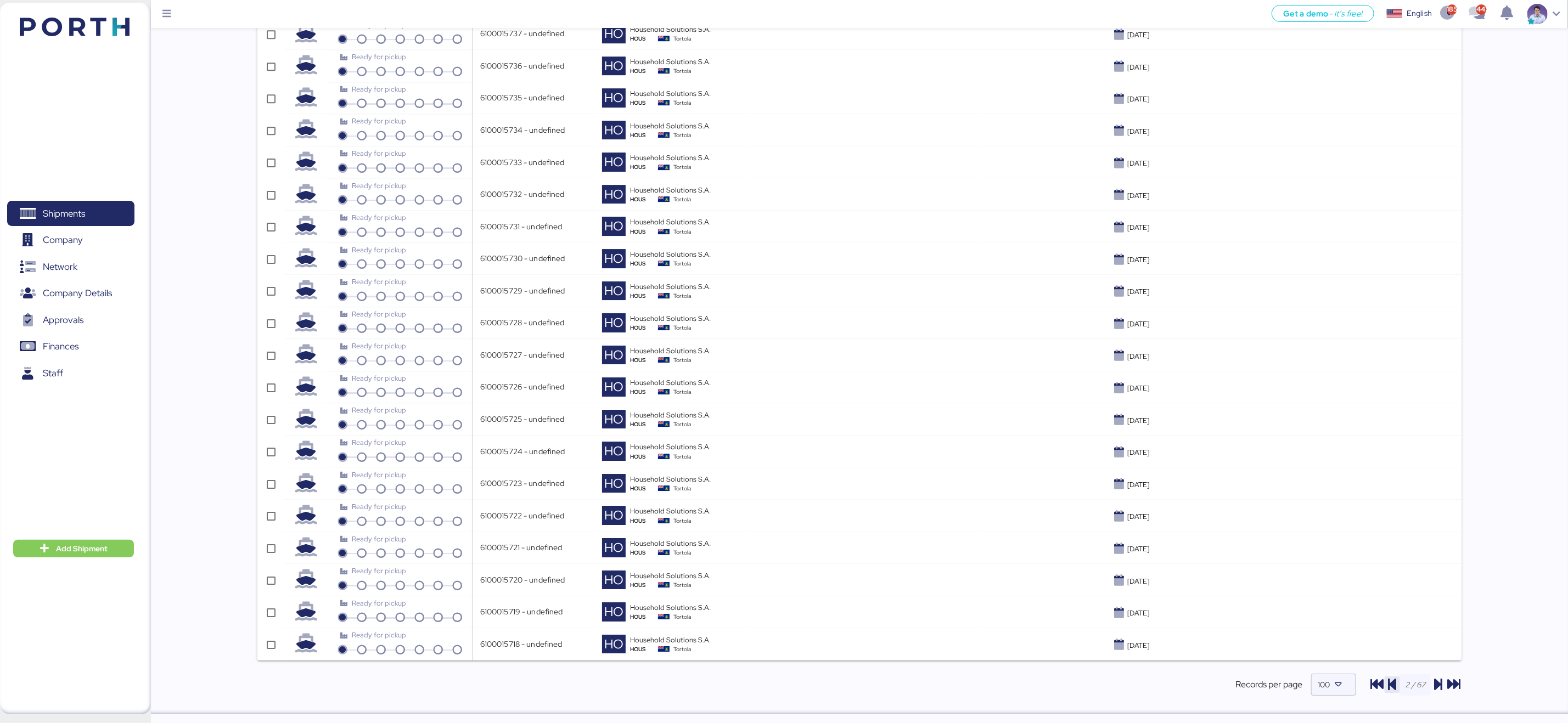
click at [1395, 686] on icon "button" at bounding box center [1392, 685] width 13 height 13
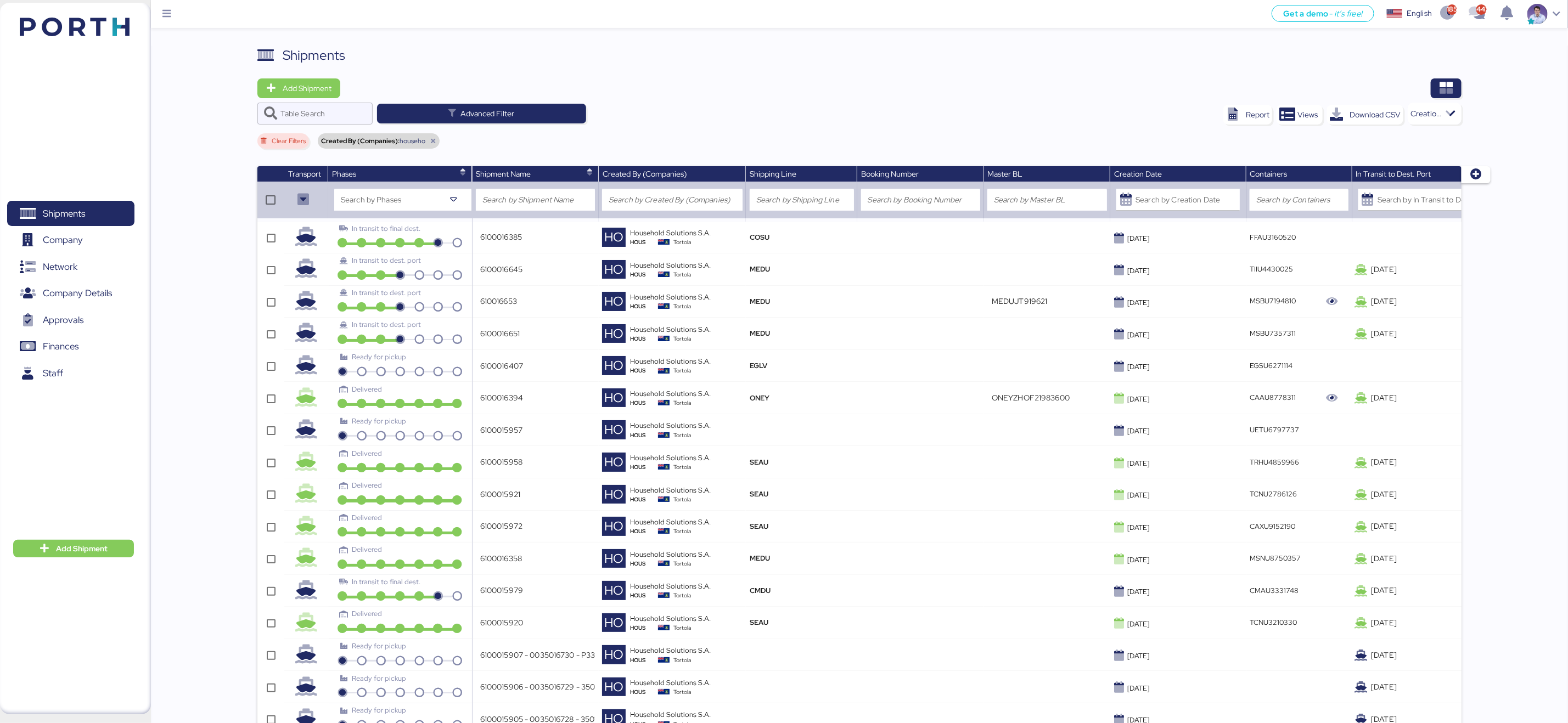
click at [855, 95] on div at bounding box center [905, 88] width 1114 height 20
click at [649, 148] on div "Clear Filters Created By (Companies): househo" at bounding box center [860, 143] width 1205 height 20
click at [821, 57] on div "Shipments" at bounding box center [860, 55] width 1205 height 20
